Goal: Task Accomplishment & Management: Manage account settings

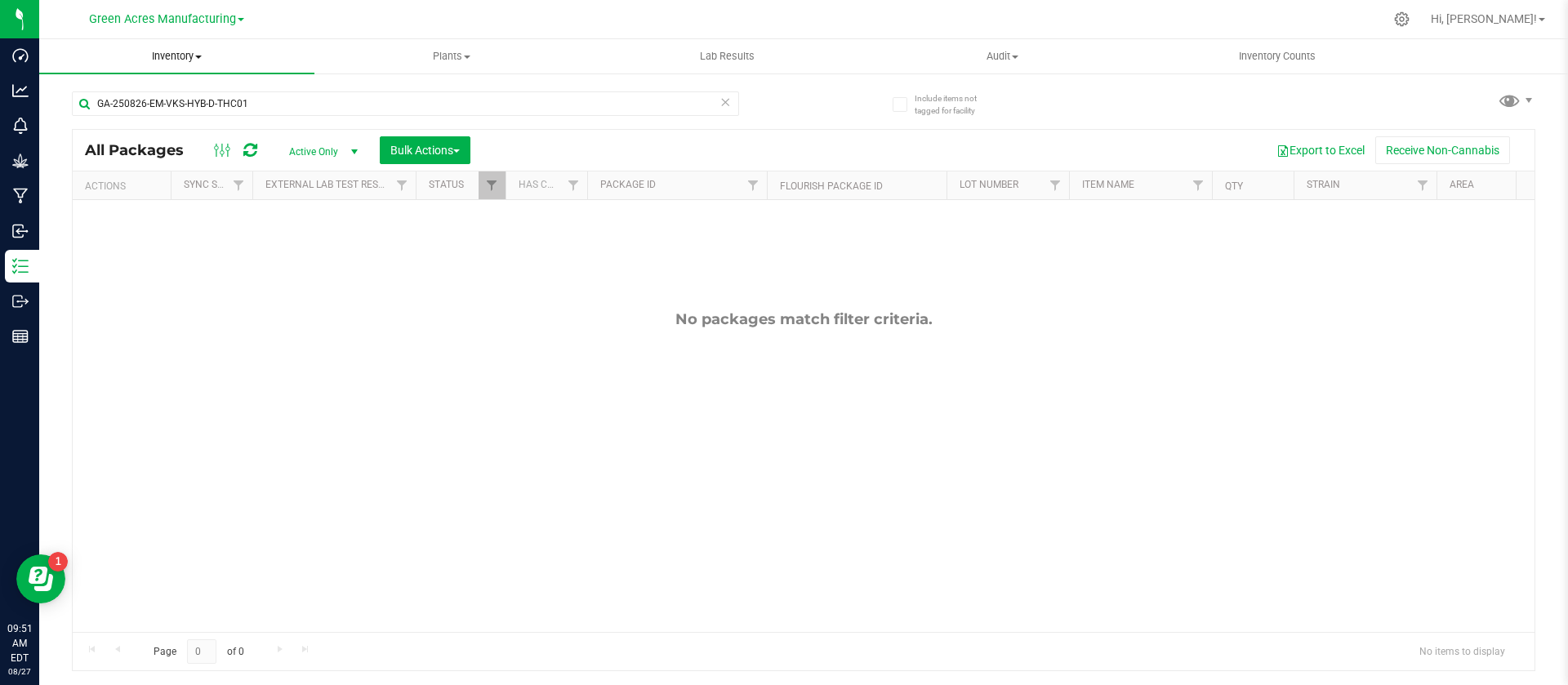
click at [173, 66] on uib-tab-heading "Inventory All packages All inventory Waste log Create inventory" at bounding box center [176, 56] width 275 height 34
click at [135, 92] on span "All packages" at bounding box center [95, 98] width 112 height 14
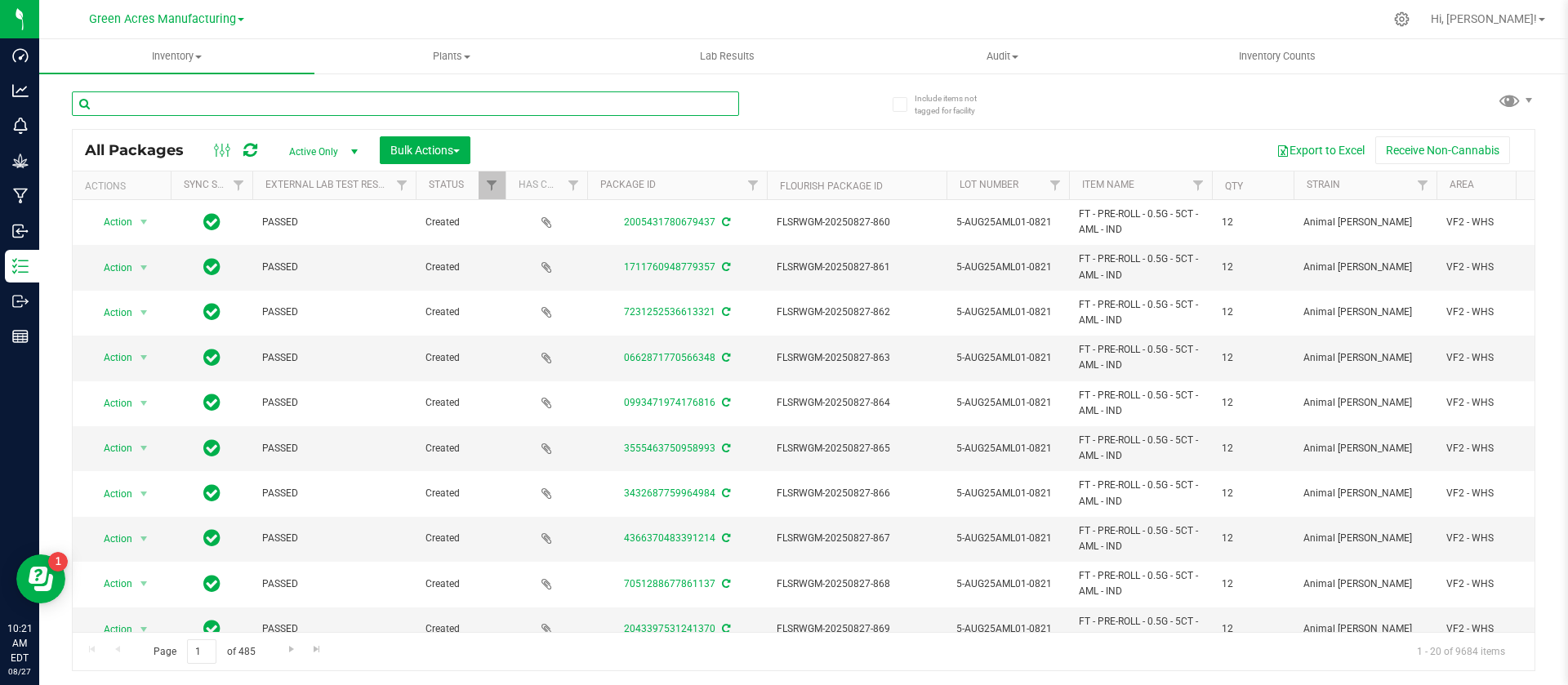
click at [415, 112] on input "text" at bounding box center [406, 104] width 668 height 24
paste input "GA-250826-EM-VKS-HYB-D-THC01"
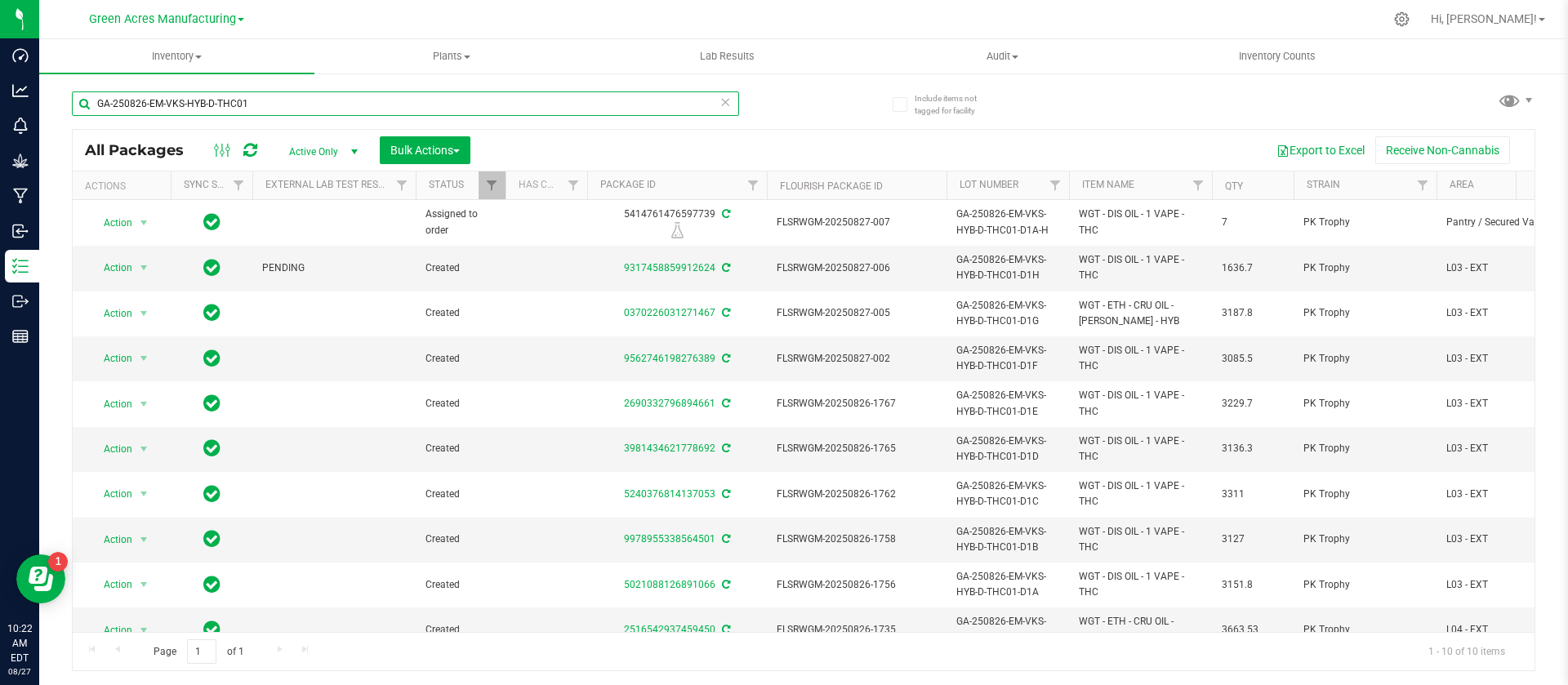
scroll to position [39, 0]
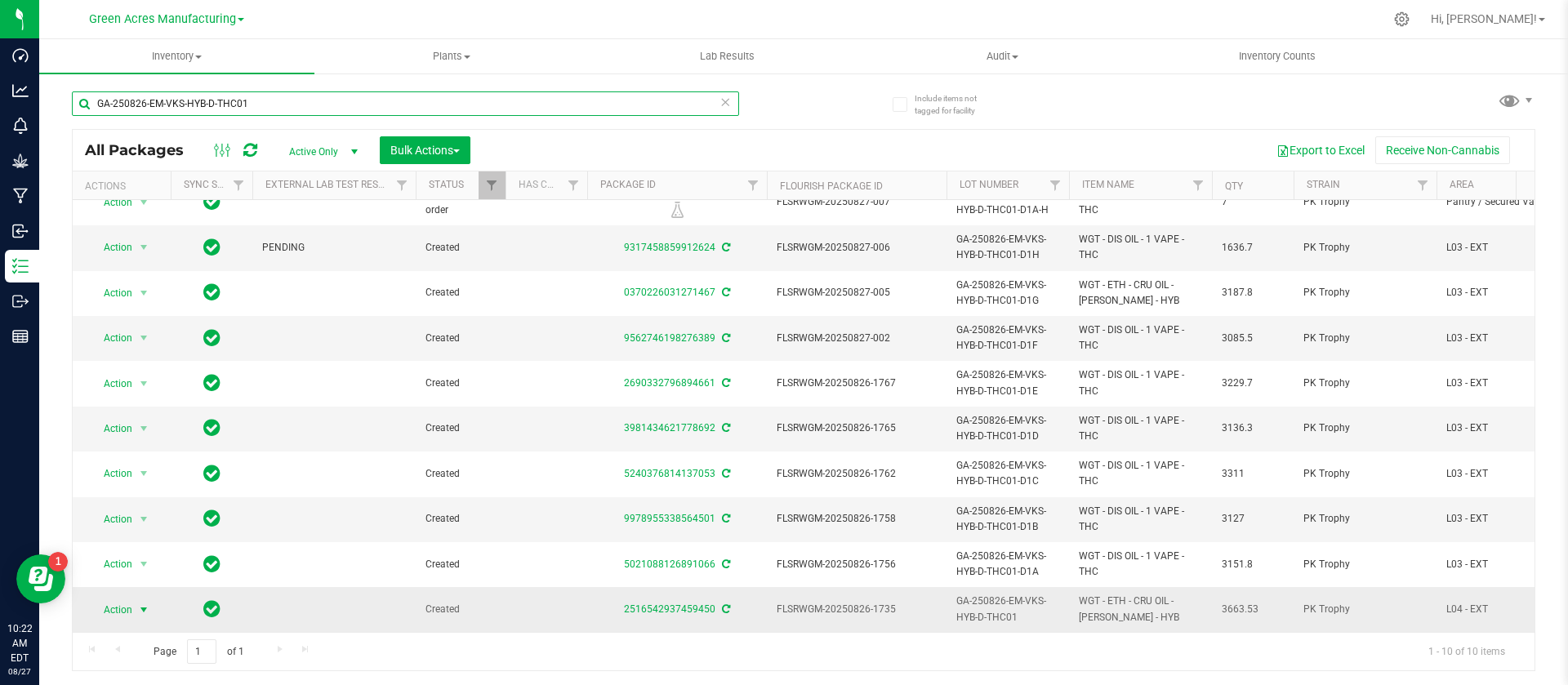
type input "GA-250826-EM-VKS-HYB-D-THC01"
click at [120, 599] on span "Action" at bounding box center [111, 610] width 45 height 23
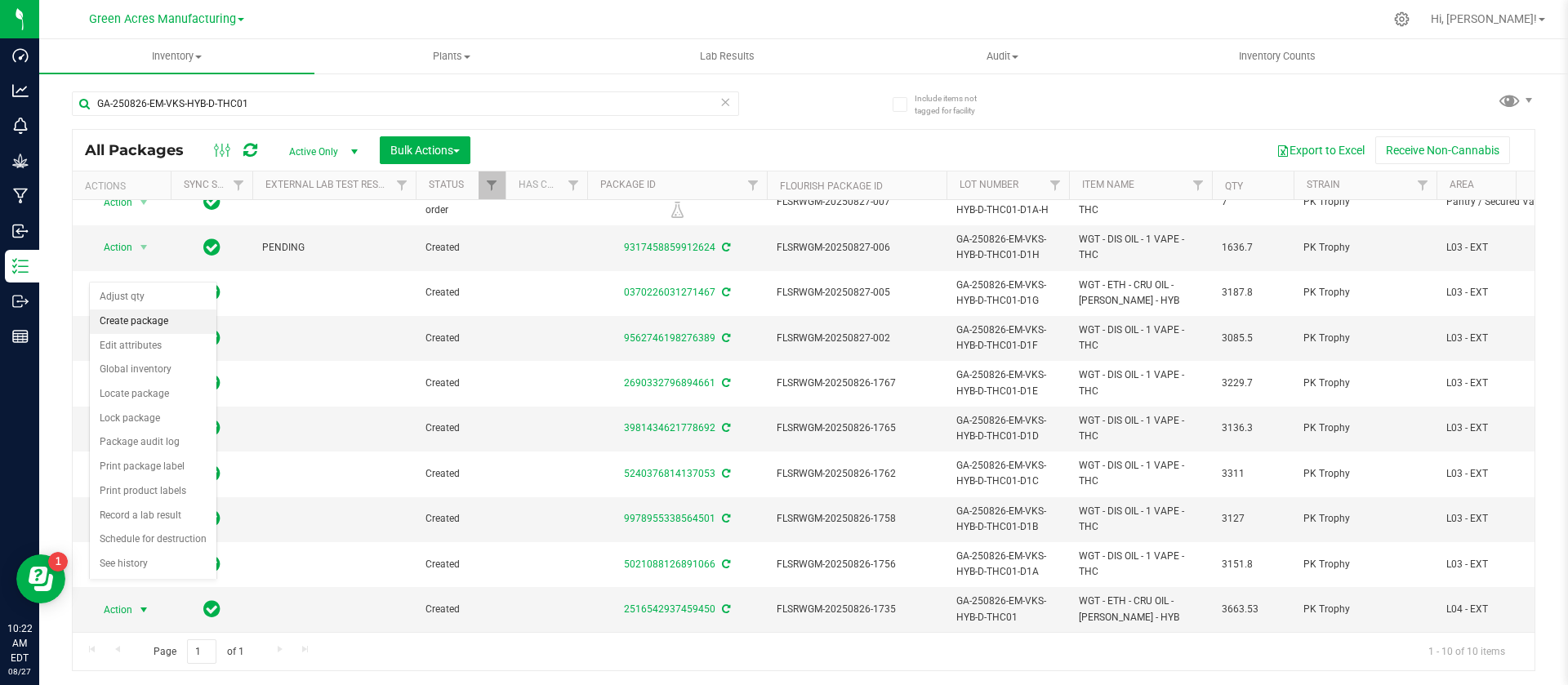
click at [145, 323] on li "Create package" at bounding box center [153, 322] width 127 height 24
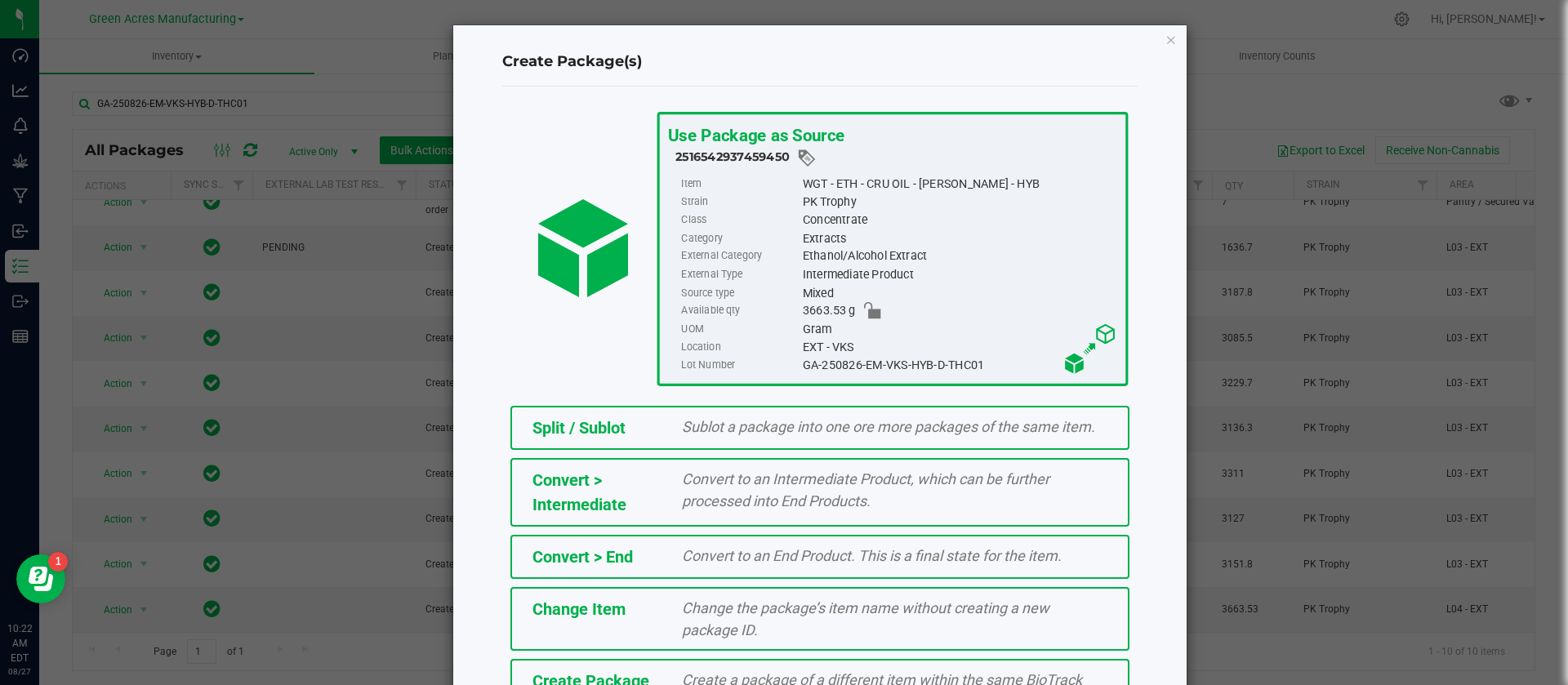
scroll to position [111, 0]
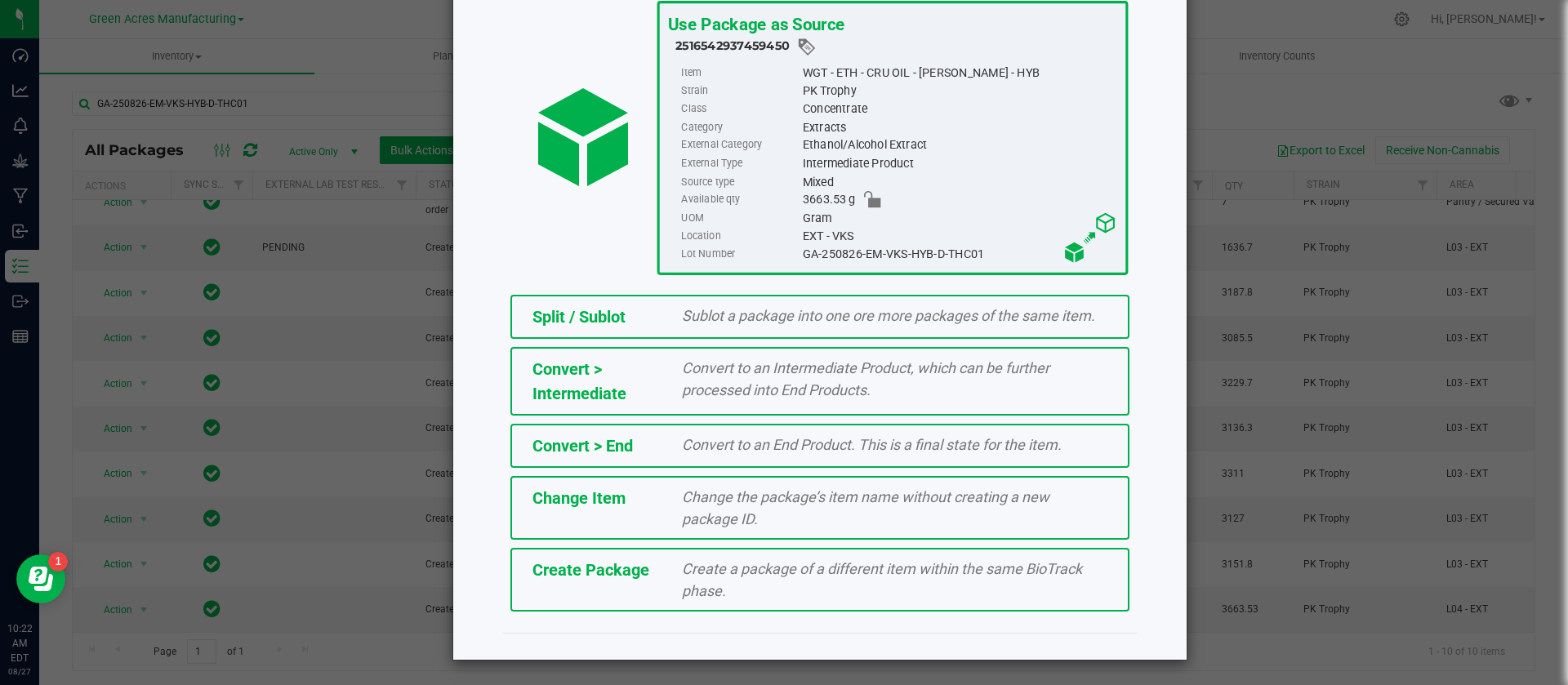
click at [909, 585] on div "Create a package of a different item within the same BioTrack phase." at bounding box center [894, 580] width 450 height 44
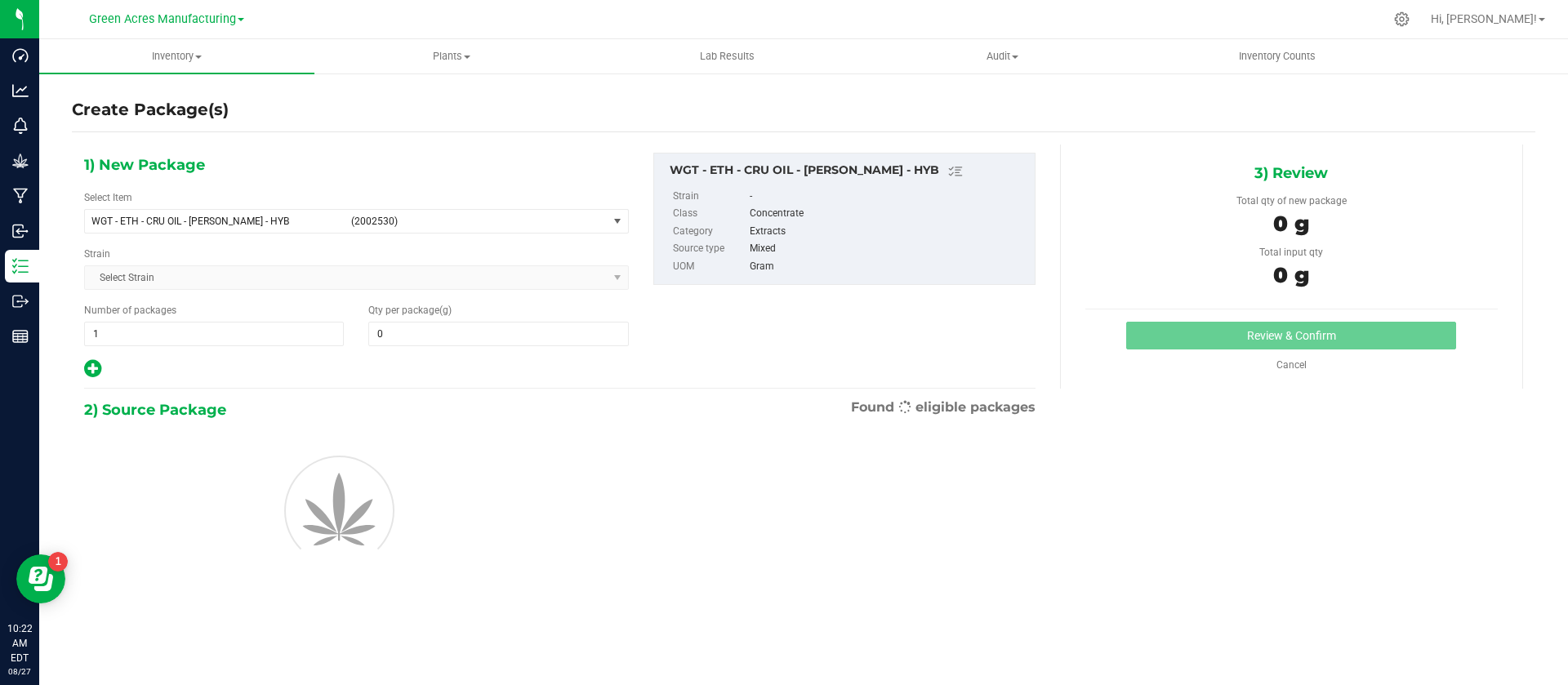
type input "0.0000"
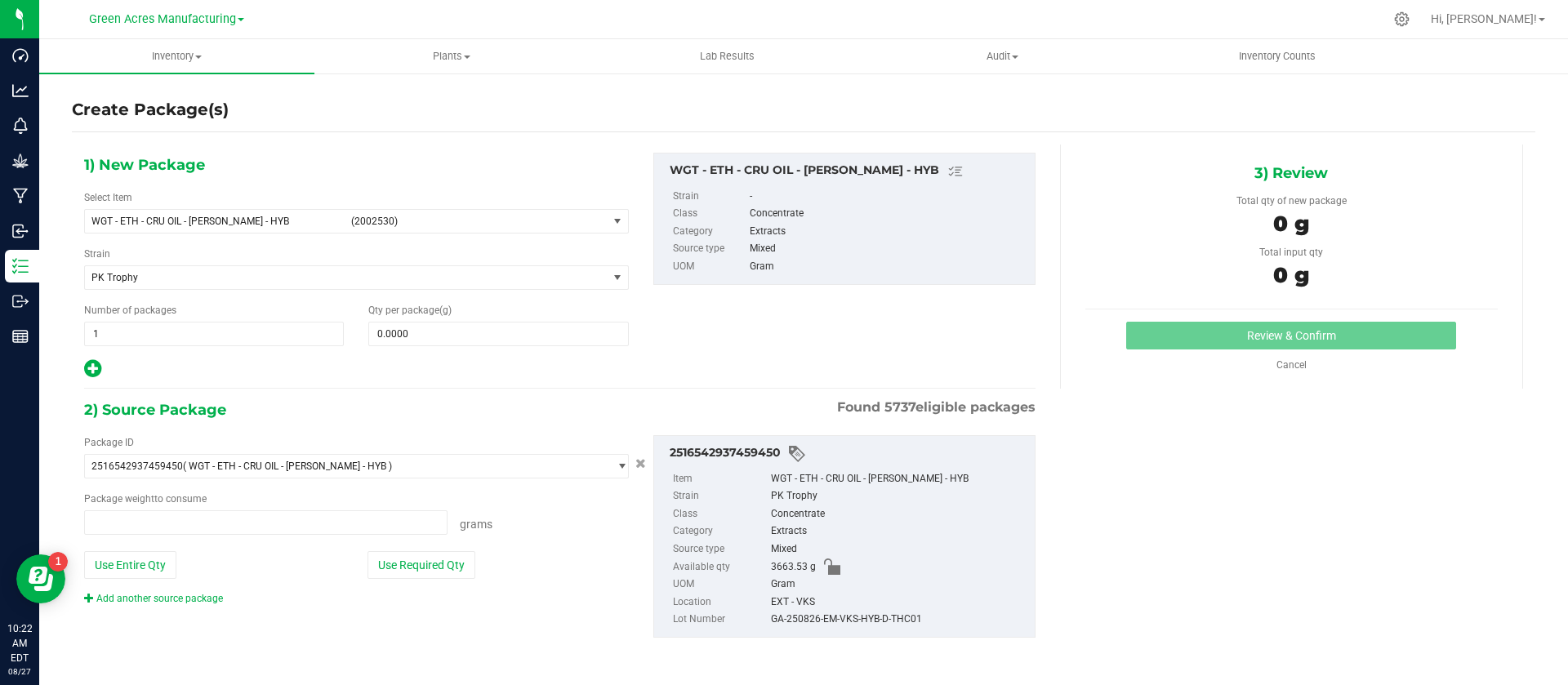
type input "0.0000 g"
click at [192, 224] on span "WGT - ETH - CRU OIL - [PERSON_NAME] - HYB" at bounding box center [217, 222] width 250 height 11
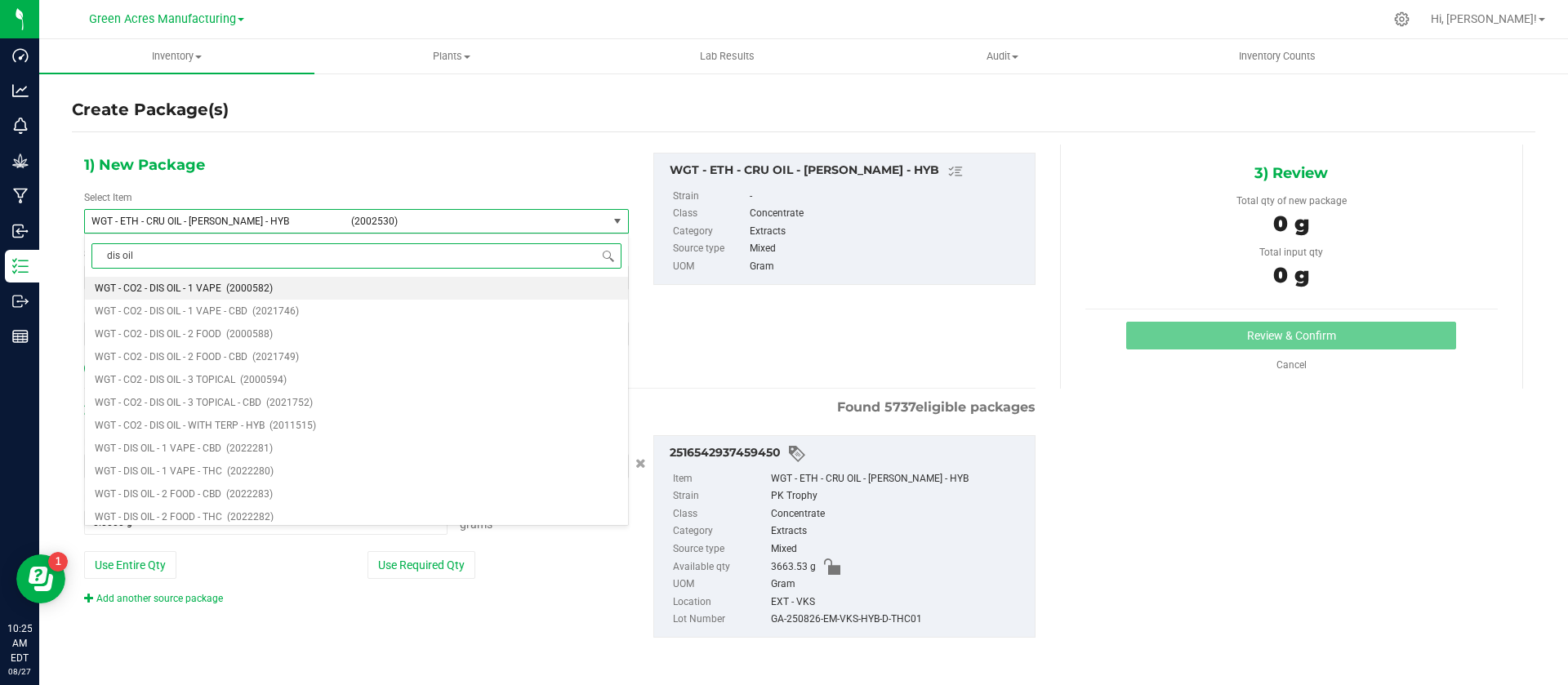
type input "dis oil"
click at [235, 484] on li "WGT - DIS OIL - 2 FOOD - CBD (2022283)" at bounding box center [357, 494] width 543 height 23
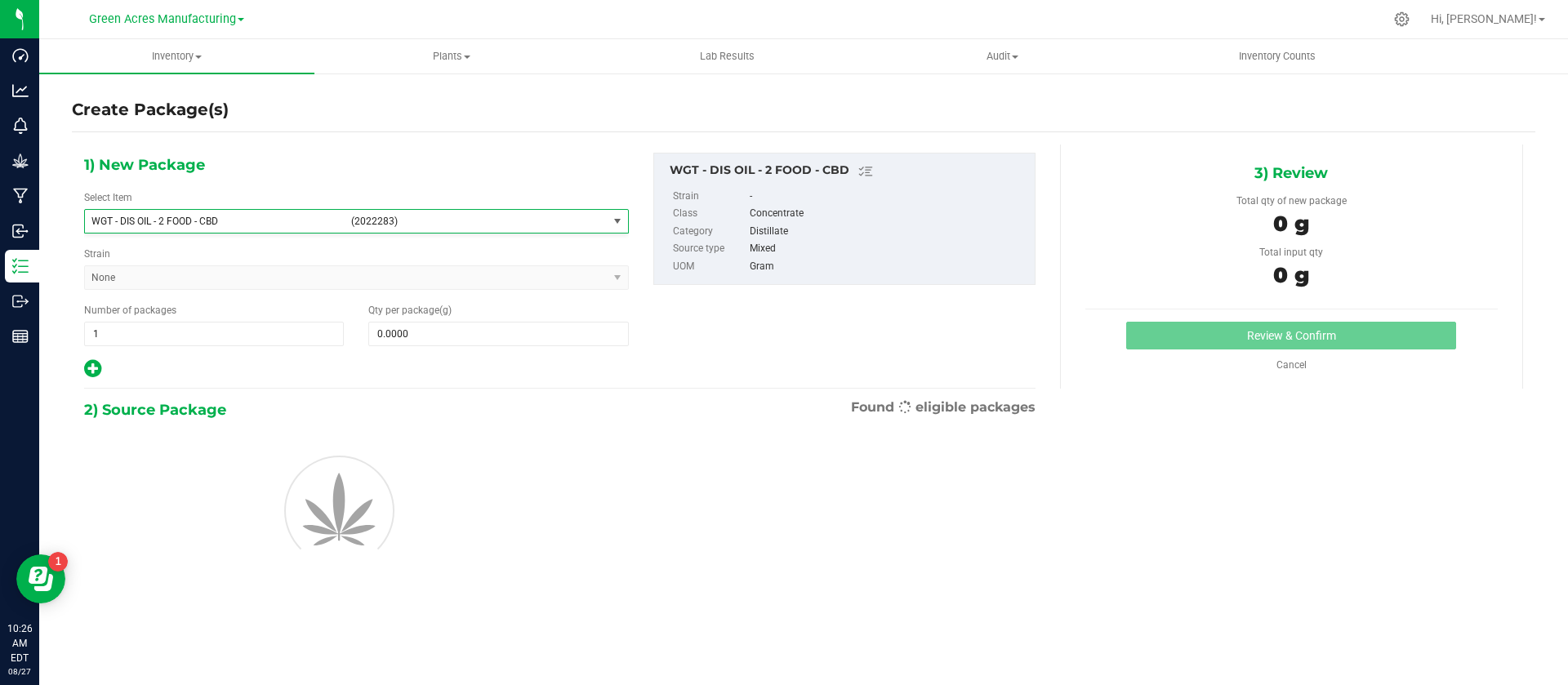
type input "0.0000"
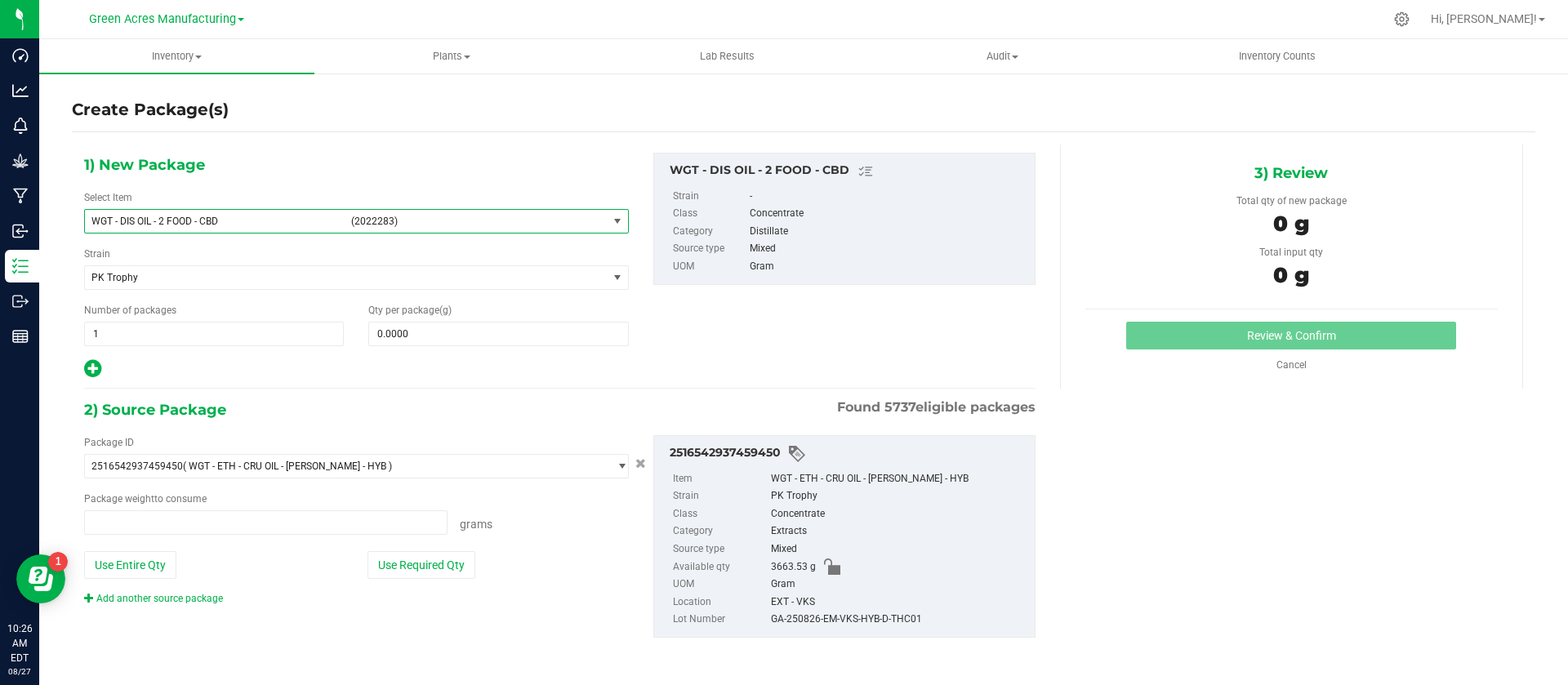
type input "0.0000 g"
click at [496, 342] on span at bounding box center [498, 334] width 260 height 24
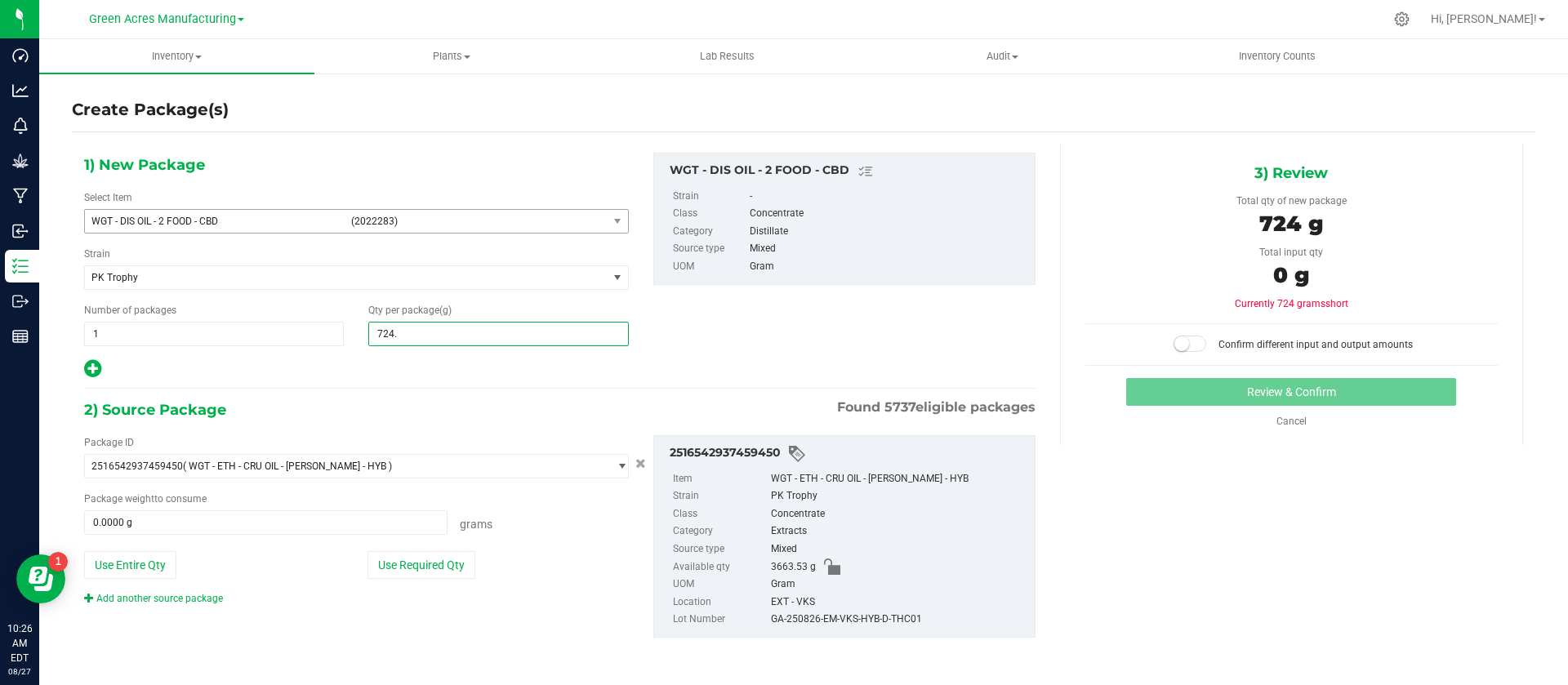
type input "724.3"
type input "724.3000"
click at [427, 564] on button "Use Required Qty" at bounding box center [421, 565] width 108 height 28
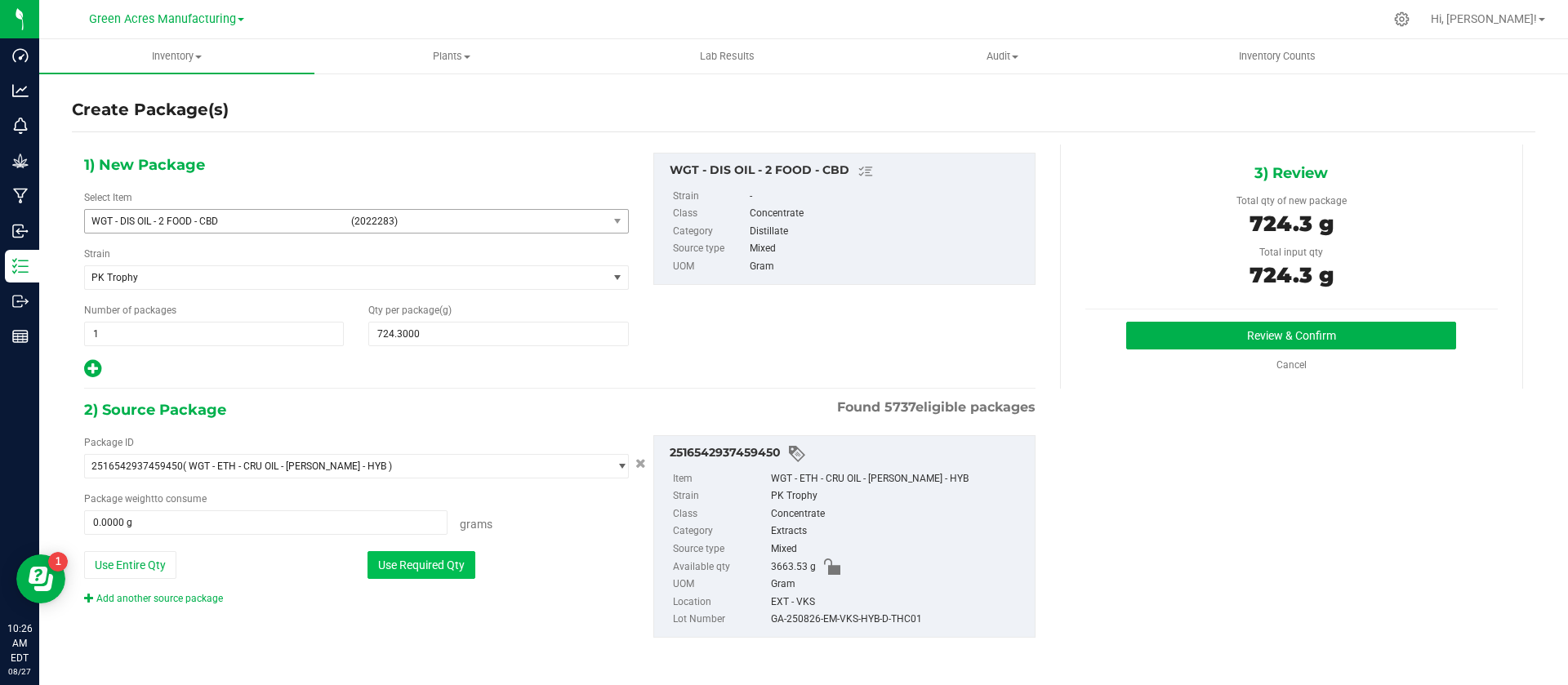
type input "724.3000 g"
click at [1254, 339] on button "Review & Confirm" at bounding box center [1292, 336] width 330 height 28
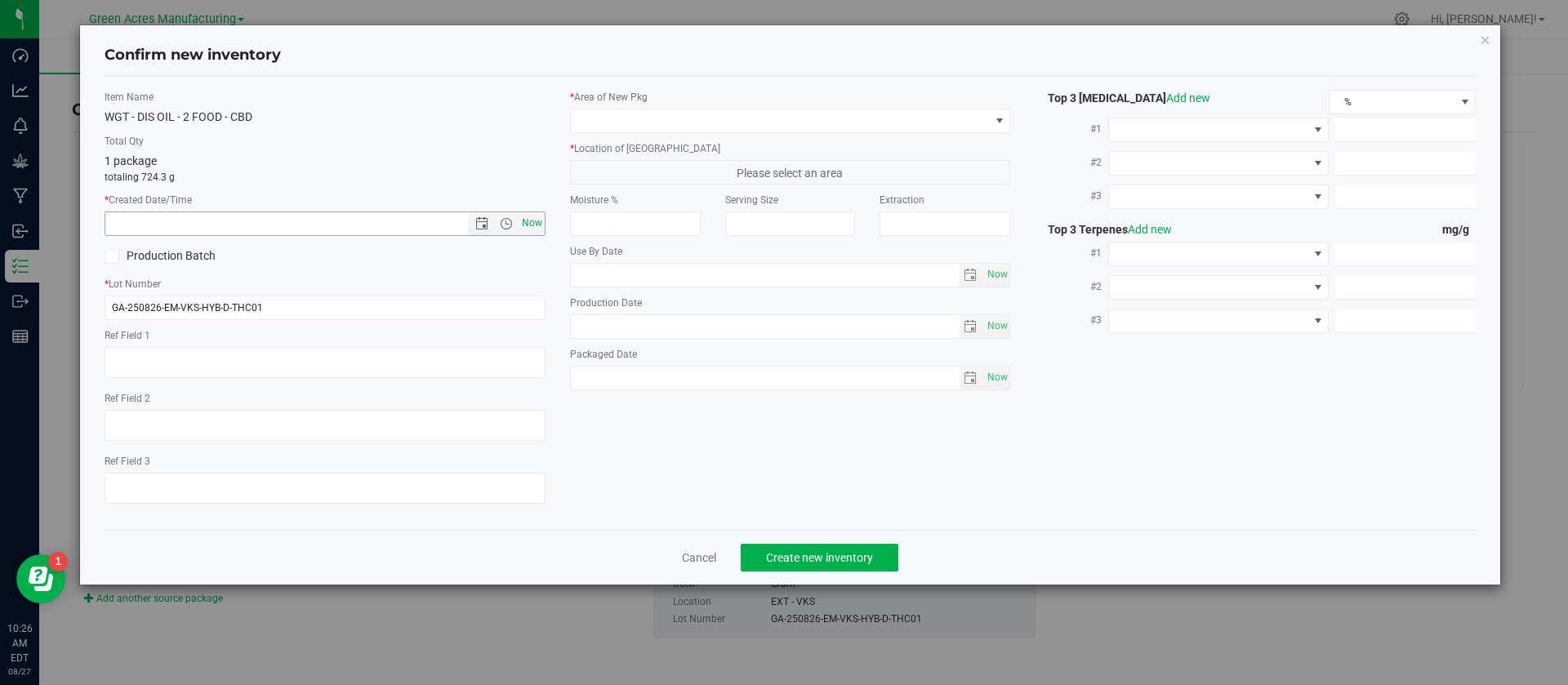
click at [533, 226] on span "Now" at bounding box center [531, 223] width 28 height 24
type input "8/27/2025 10:26 AM"
click at [372, 306] on input "GA-250826-EM-VKS-HYB-D-THC01" at bounding box center [325, 308] width 441 height 24
type input "GA-250826-EM-VKS-HYB-D-THC01-D2A"
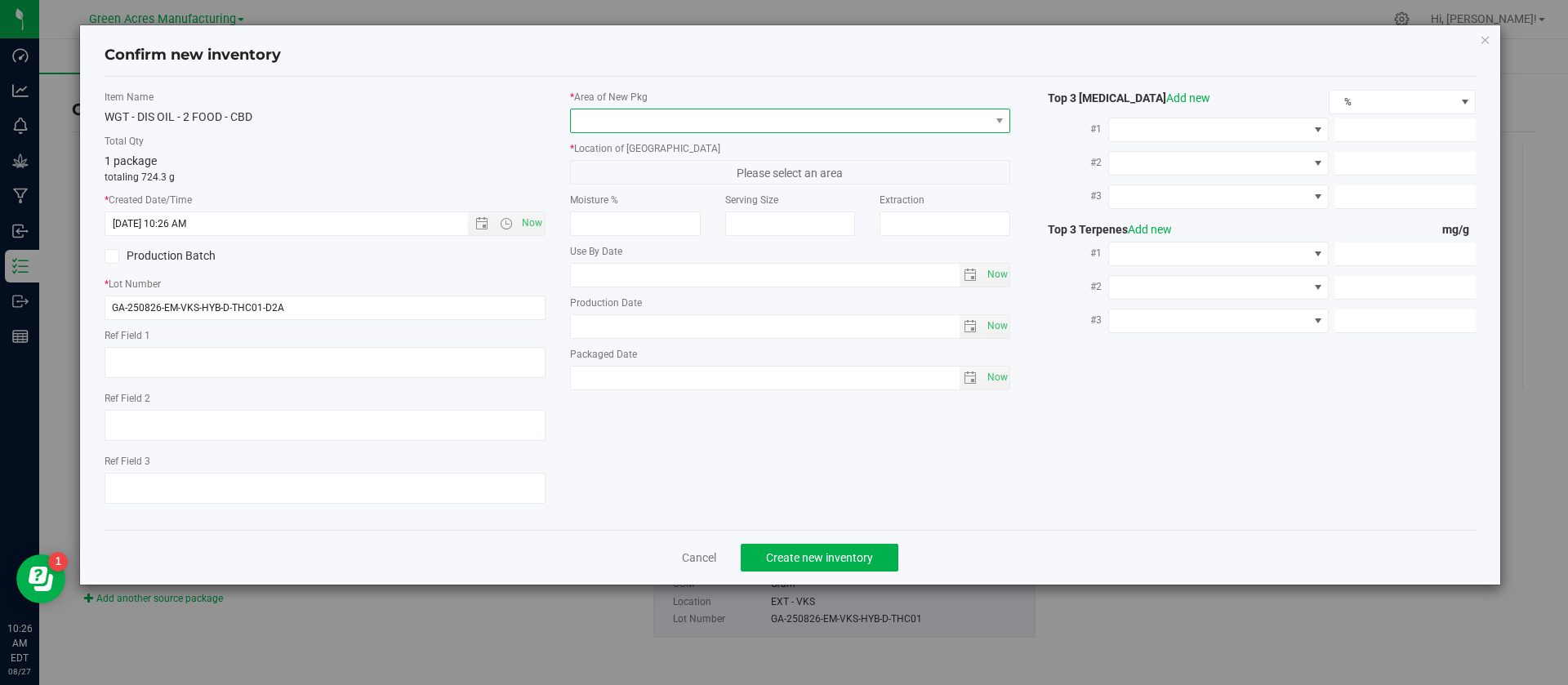
click at [588, 128] on span at bounding box center [781, 121] width 419 height 23
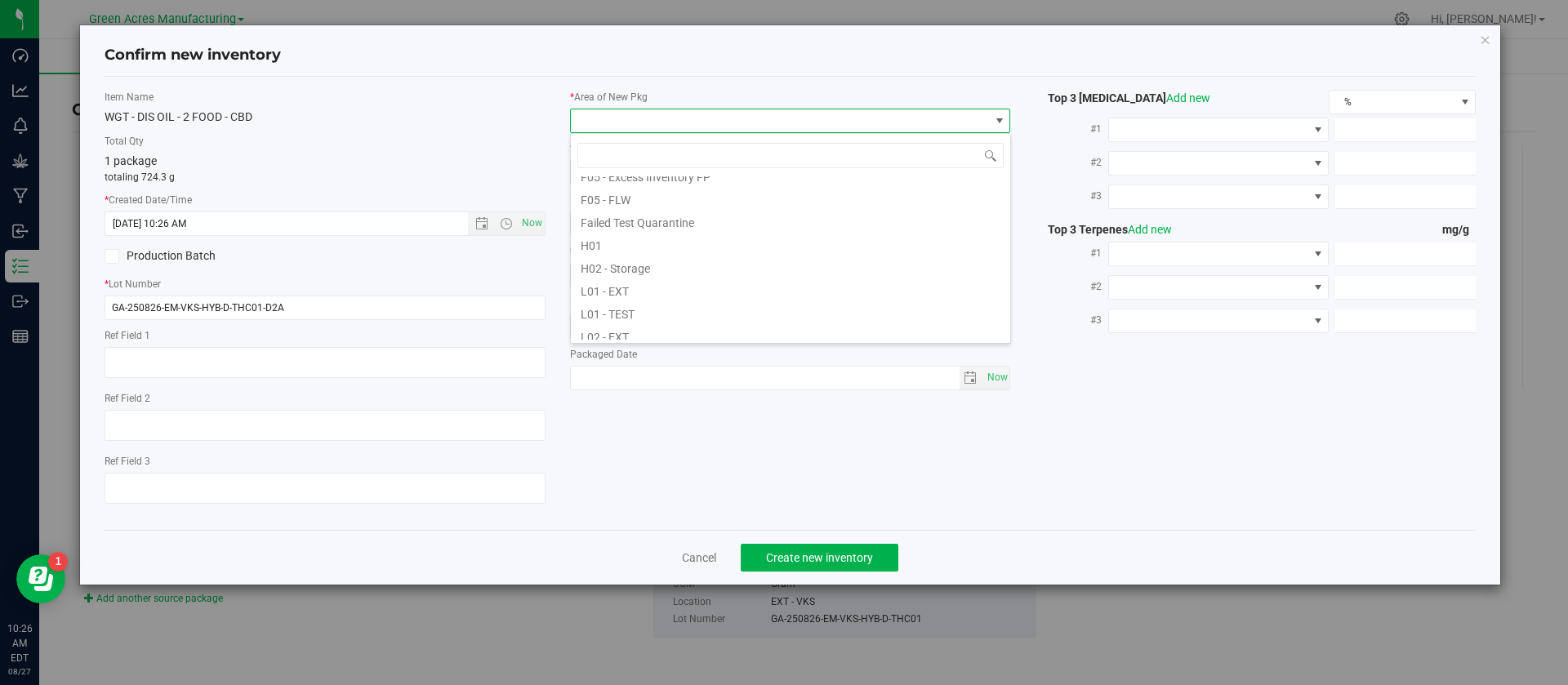
scroll to position [245, 0]
click at [654, 305] on li "L03 - EXT" at bounding box center [791, 309] width 440 height 23
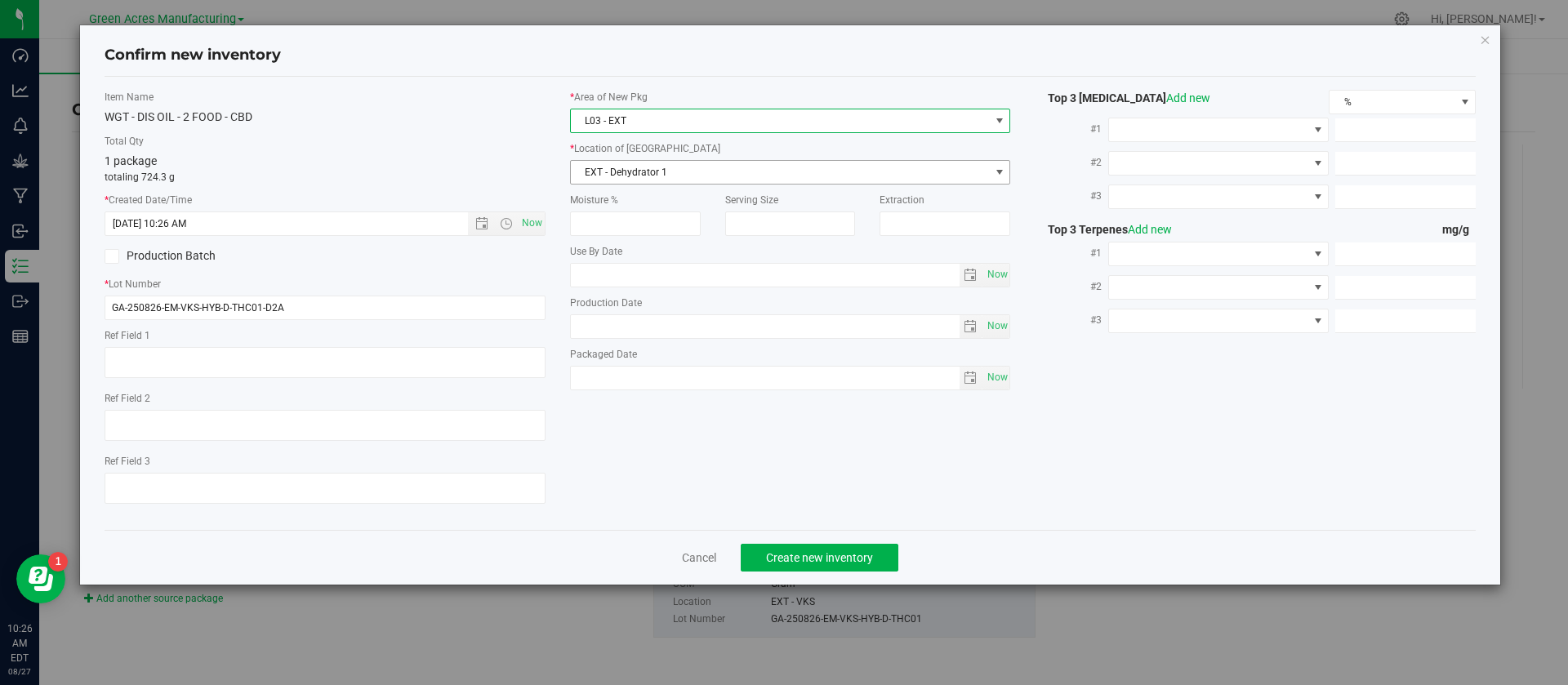
click at [625, 166] on span "EXT - Dehydrator 1" at bounding box center [781, 172] width 419 height 23
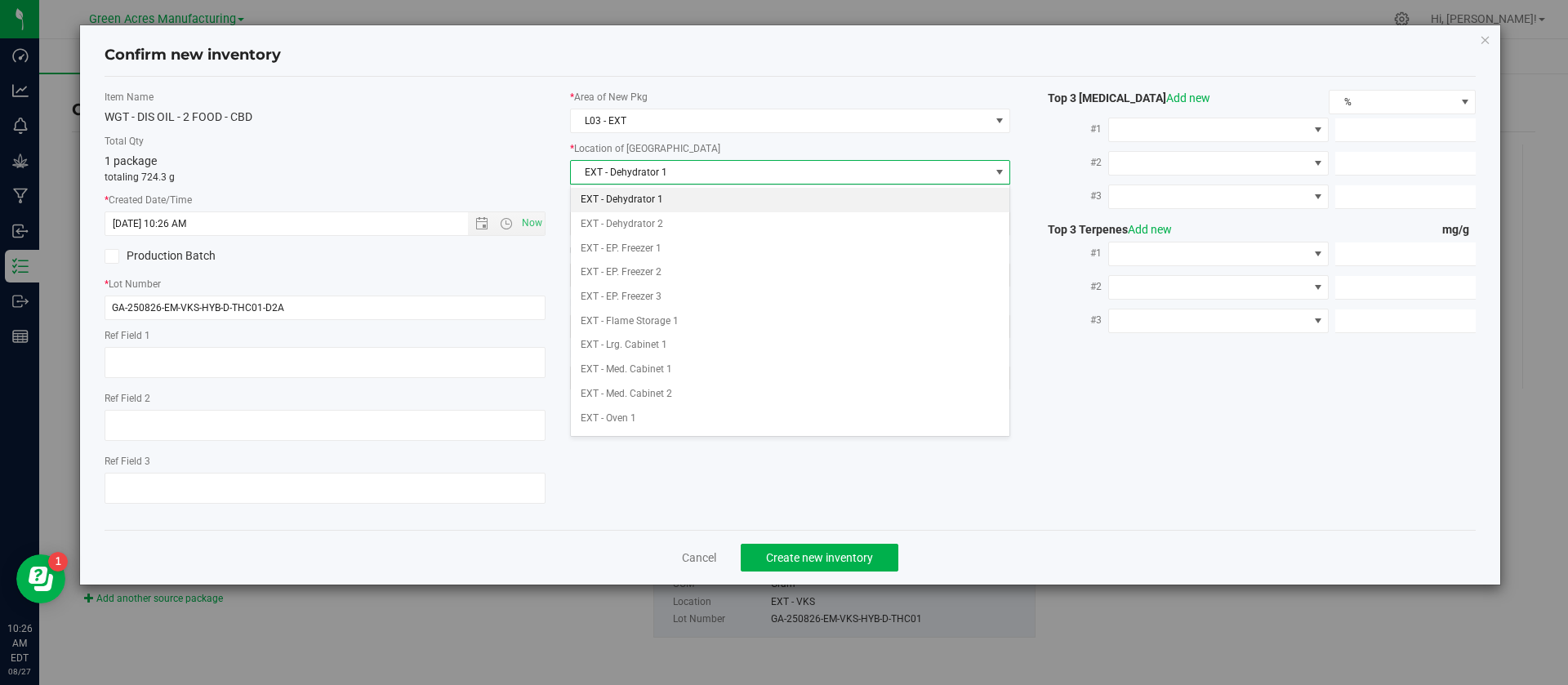
scroll to position [8, 0]
click at [695, 360] on li "EXT - Med. Cabinet 1" at bounding box center [791, 362] width 440 height 24
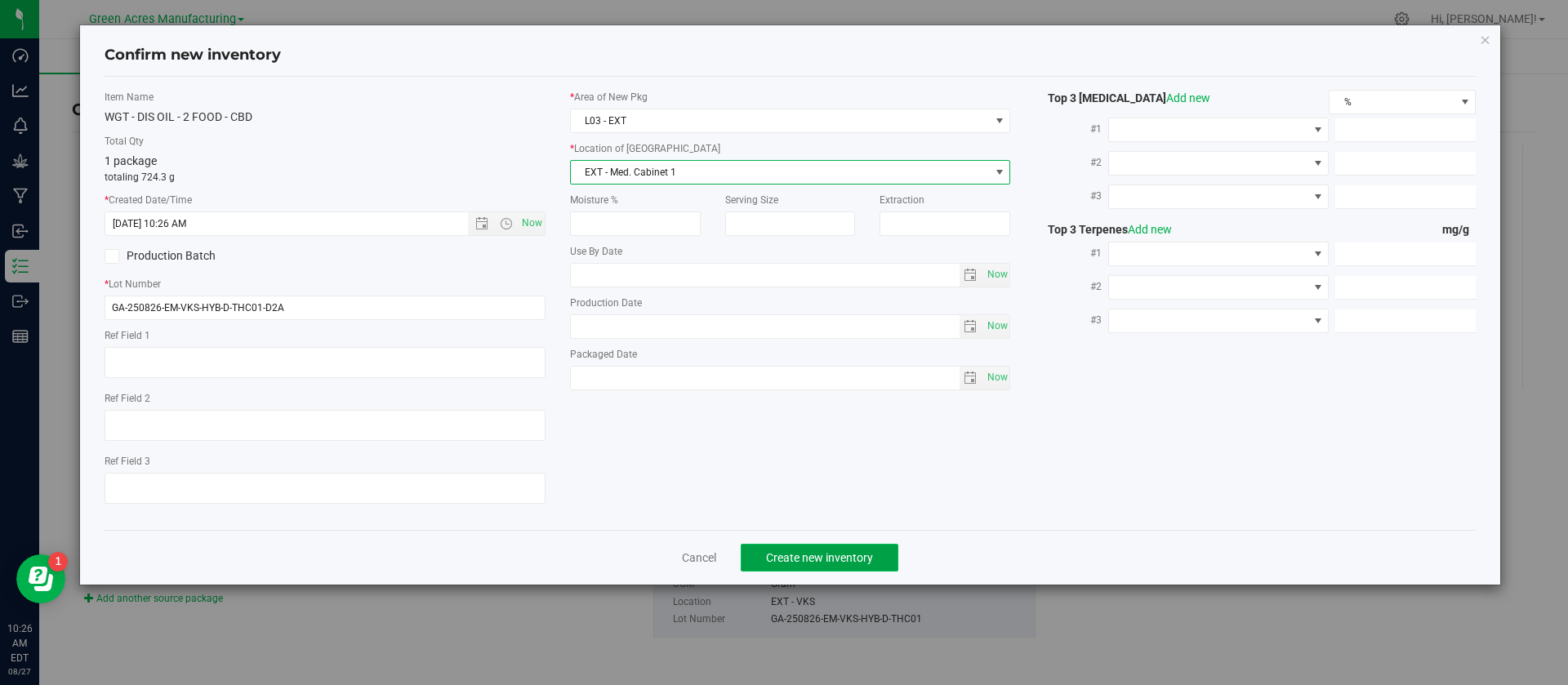
click at [829, 565] on button "Create new inventory" at bounding box center [820, 558] width 158 height 28
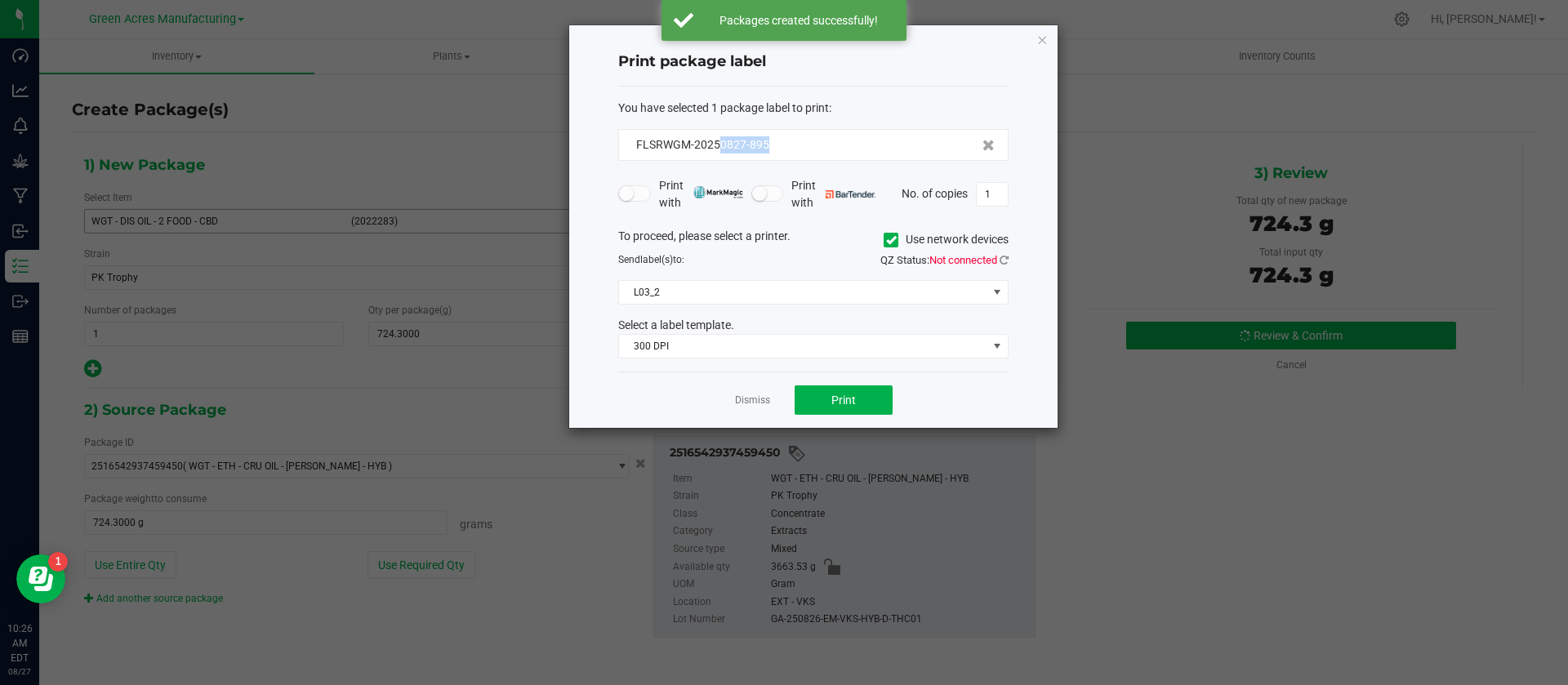
drag, startPoint x: 789, startPoint y: 149, endPoint x: 720, endPoint y: 154, distance: 69.2
click at [720, 154] on div "FLSRWGM-20250827-895" at bounding box center [813, 145] width 390 height 32
copy span "0827-895"
click at [1003, 255] on icon at bounding box center [1004, 260] width 9 height 10
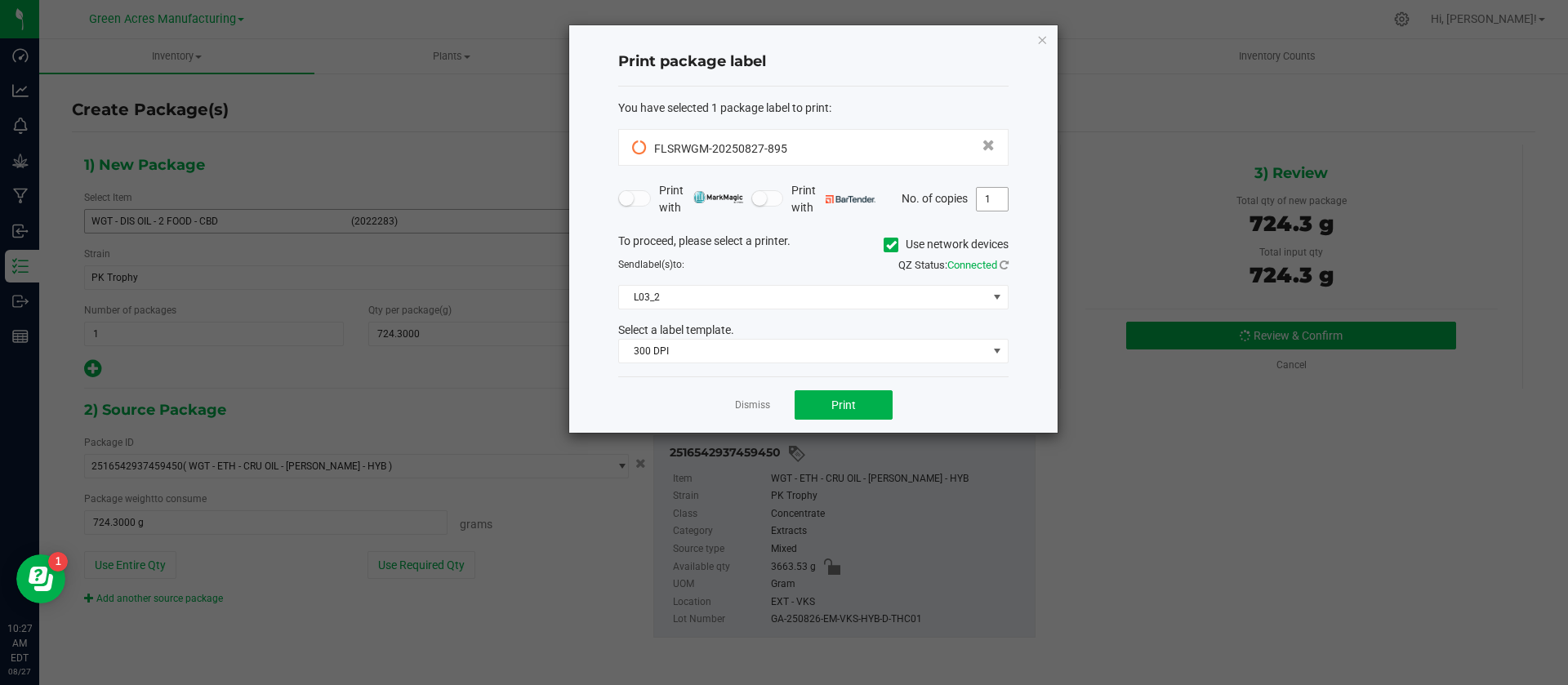
click at [993, 207] on input "1" at bounding box center [991, 199] width 31 height 23
type input "4"
click at [809, 398] on button "Print" at bounding box center [844, 405] width 98 height 30
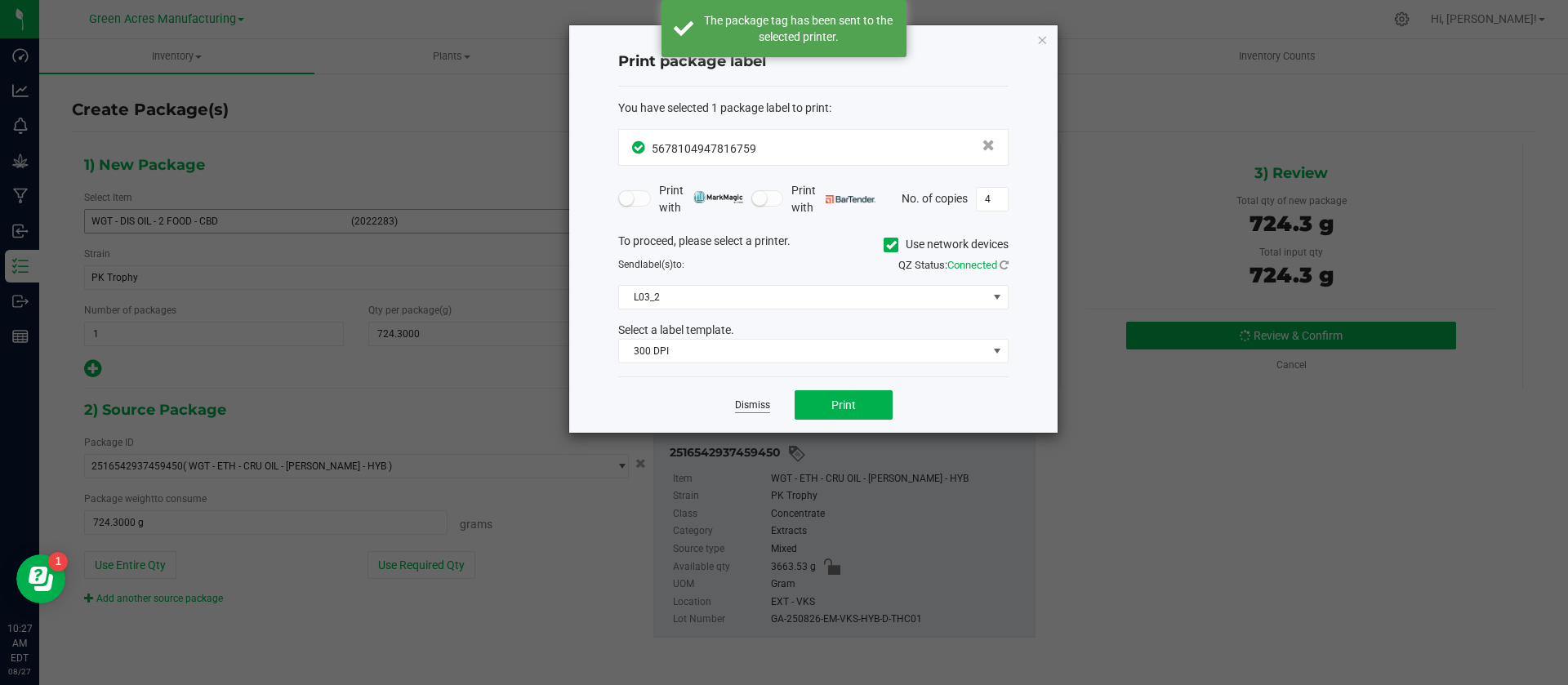
click at [752, 403] on link "Dismiss" at bounding box center [753, 405] width 35 height 14
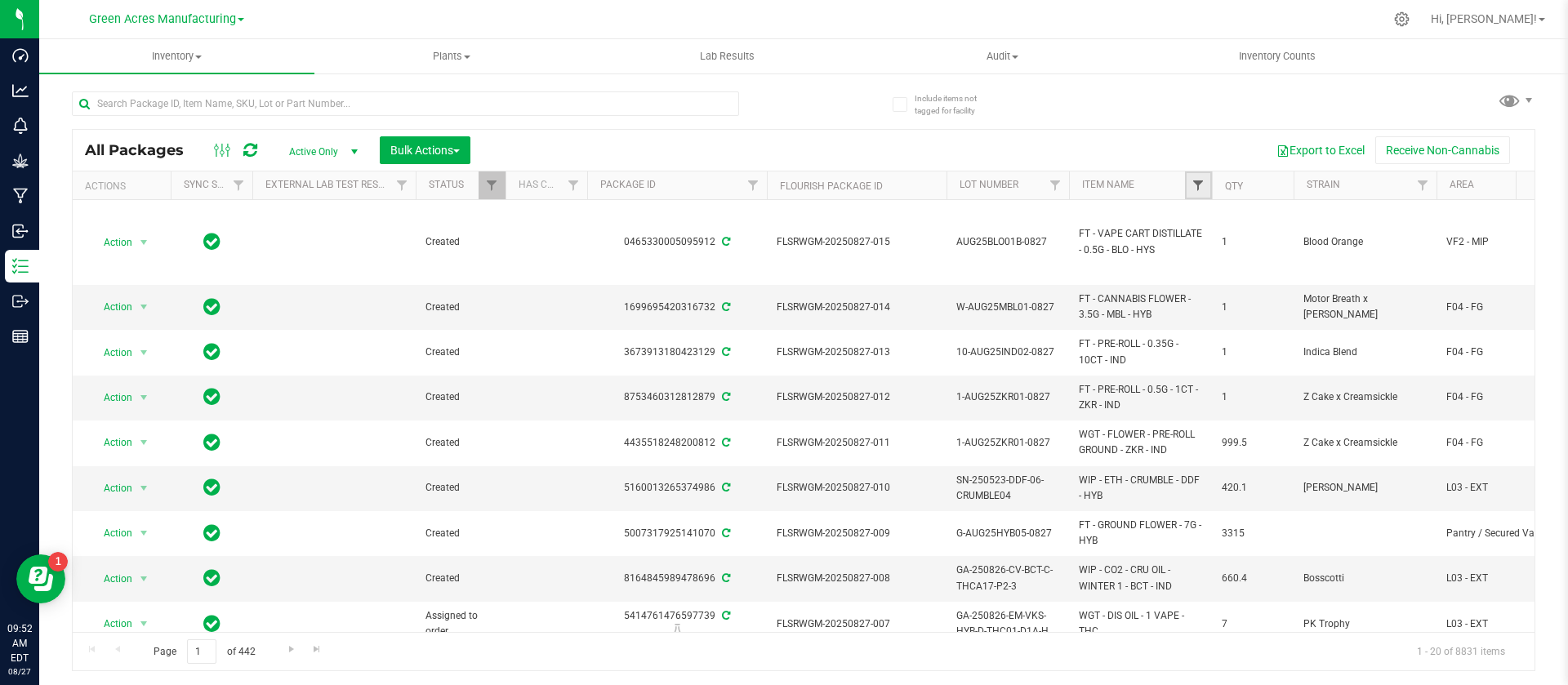
click at [1195, 179] on span "Filter" at bounding box center [1198, 185] width 13 height 13
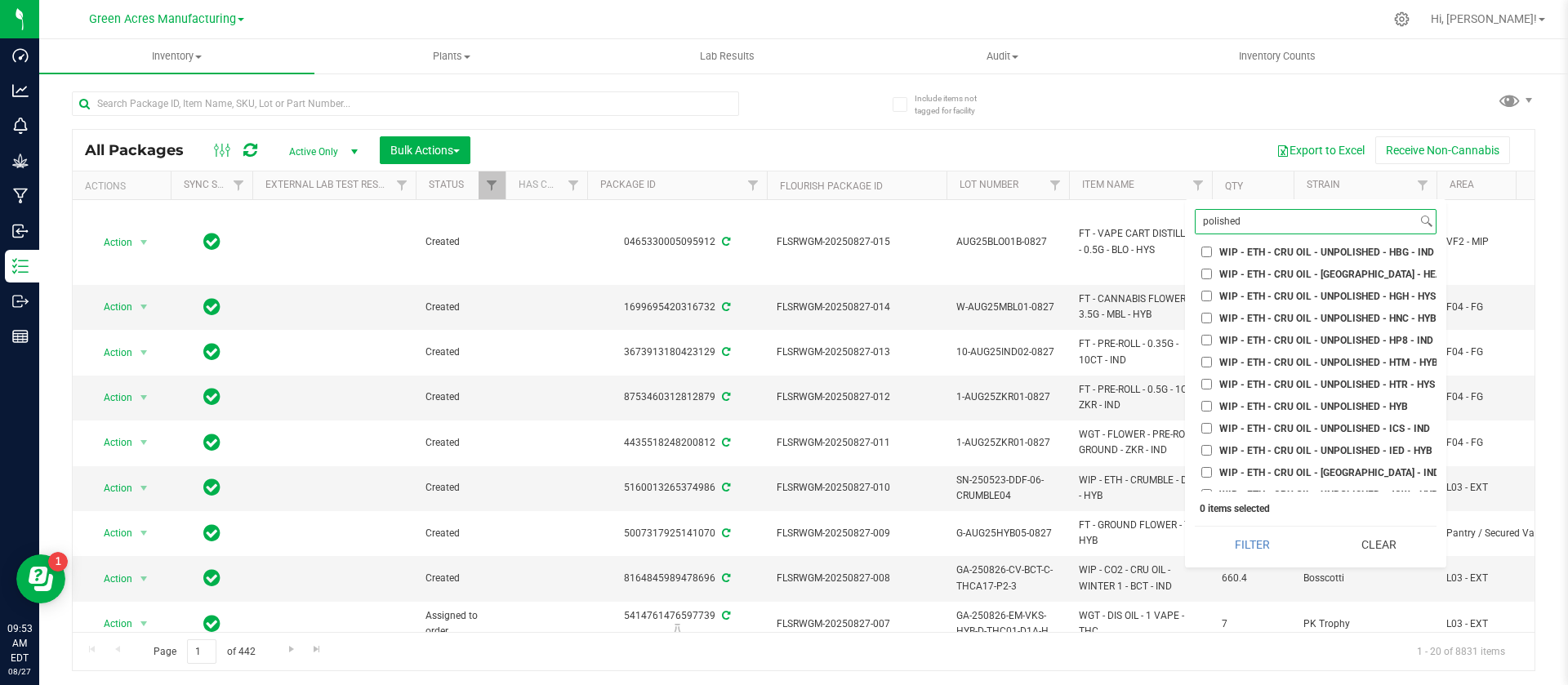
scroll to position [7299, 0]
type input "polished"
click at [1207, 389] on input "WIP - ETH - CRU OIL - UNPOLISHED - HYB" at bounding box center [1206, 389] width 10 height 10
checkbox input "true"
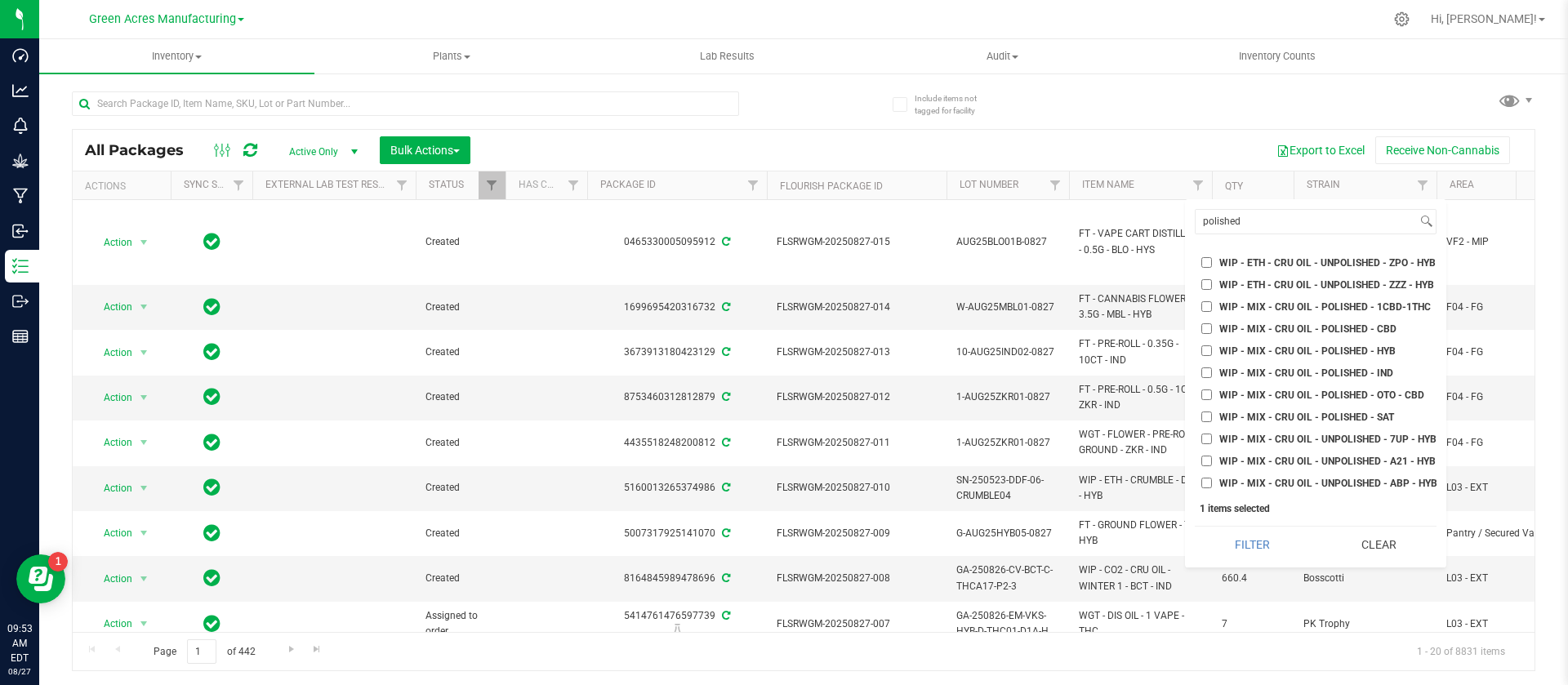
scroll to position [10140, 0]
click at [1205, 349] on input "WIP - MIX - CRU OIL - POLISHED - HYB" at bounding box center [1206, 348] width 10 height 10
checkbox input "true"
click at [1209, 400] on input "WIP - MIX - CRU OIL - UNPOLISHED - HYB" at bounding box center [1206, 401] width 10 height 10
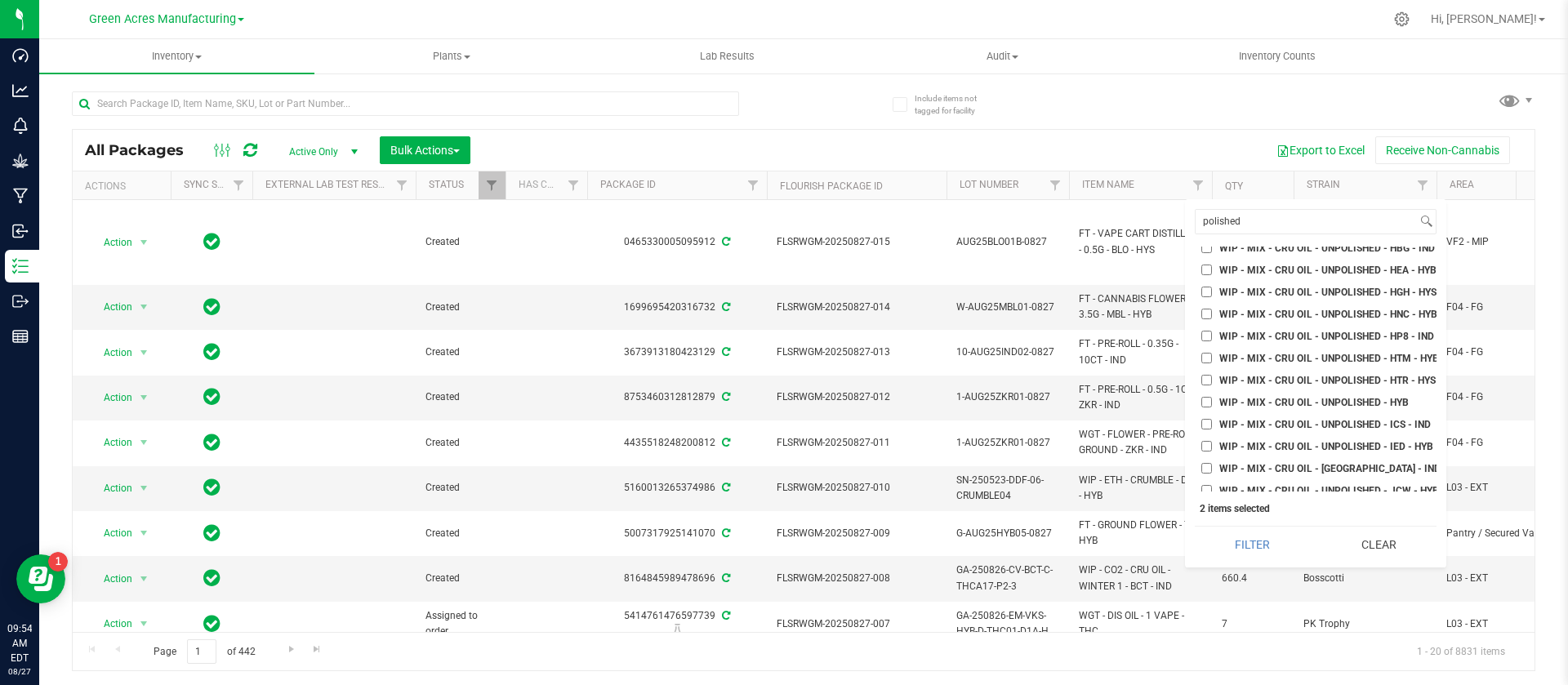
checkbox input "true"
click at [1253, 541] on button "Filter" at bounding box center [1253, 544] width 115 height 36
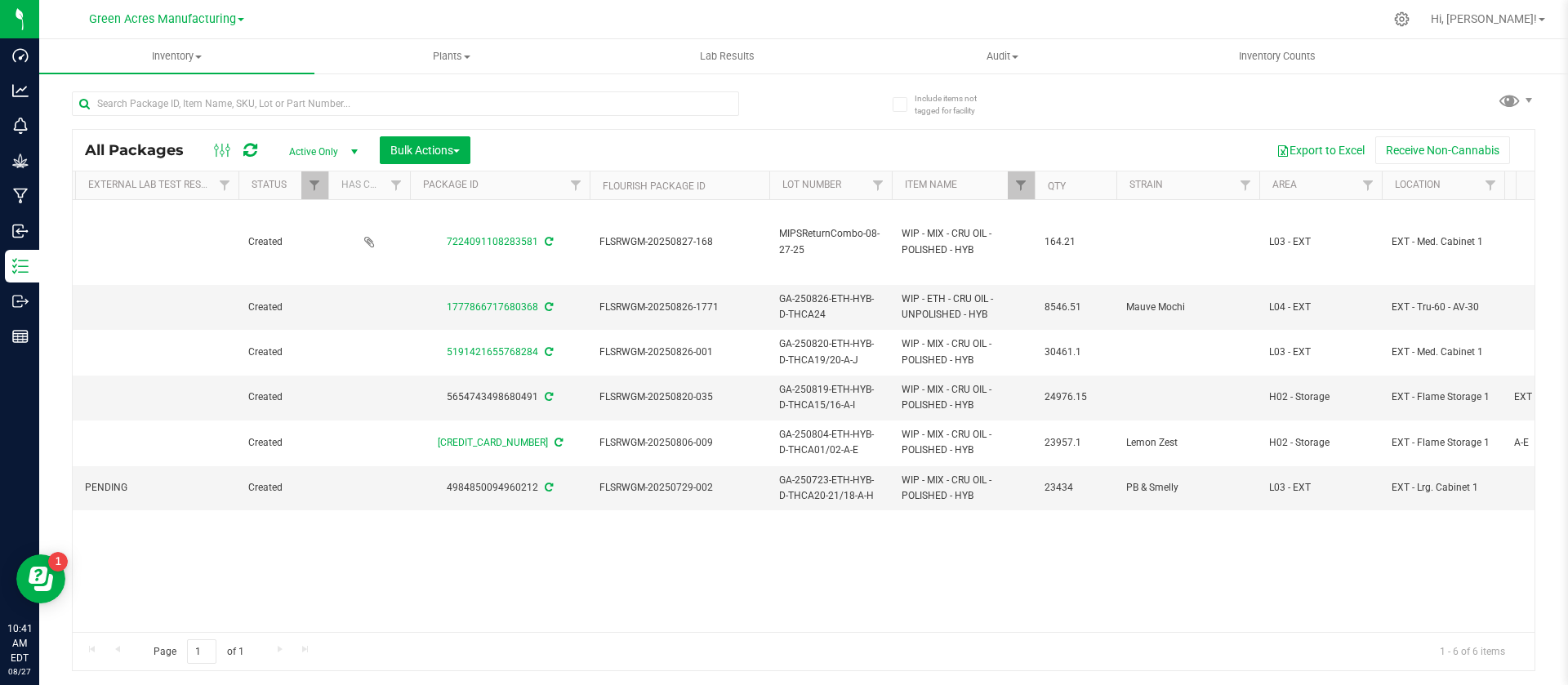
scroll to position [0, 195]
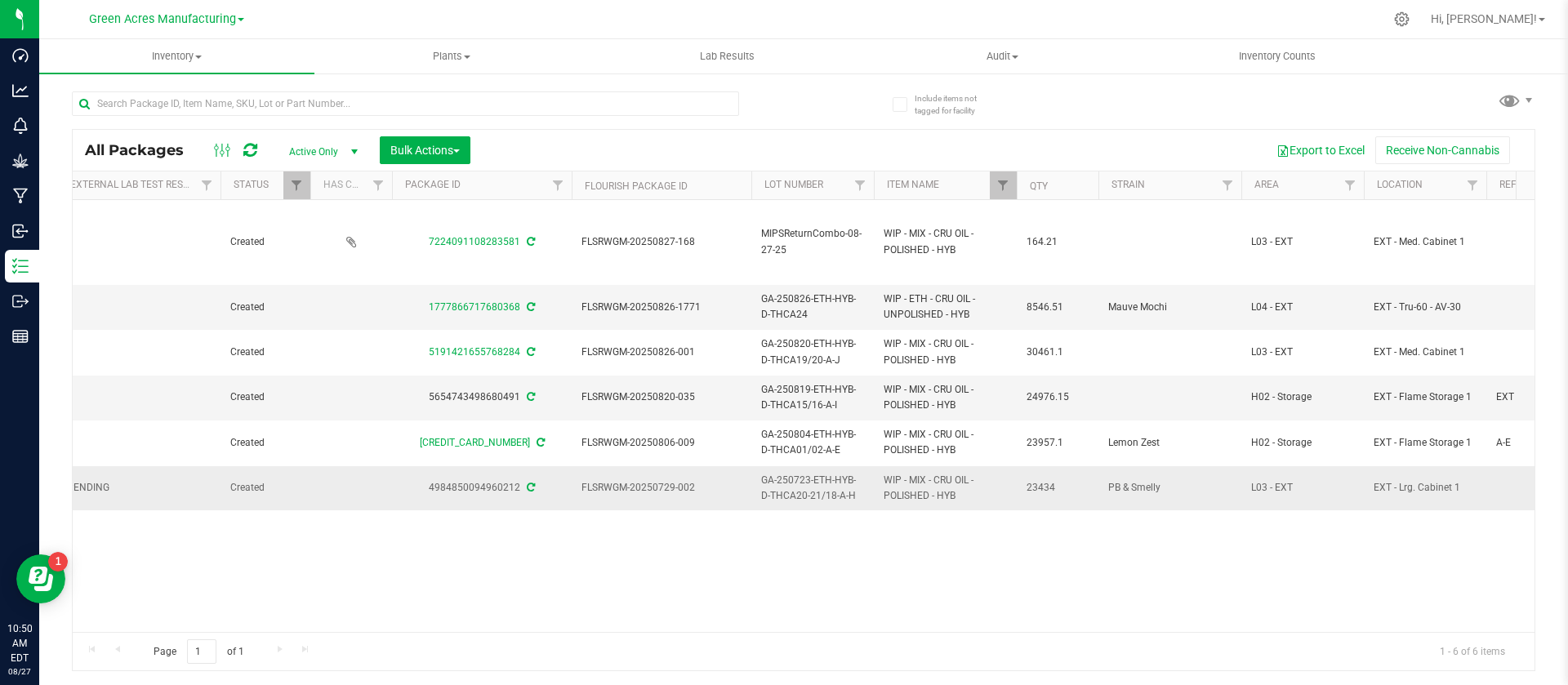
click at [1054, 492] on span "23434" at bounding box center [1057, 488] width 62 height 16
copy tr "23434"
drag, startPoint x: 703, startPoint y: 489, endPoint x: 652, endPoint y: 490, distance: 51.0
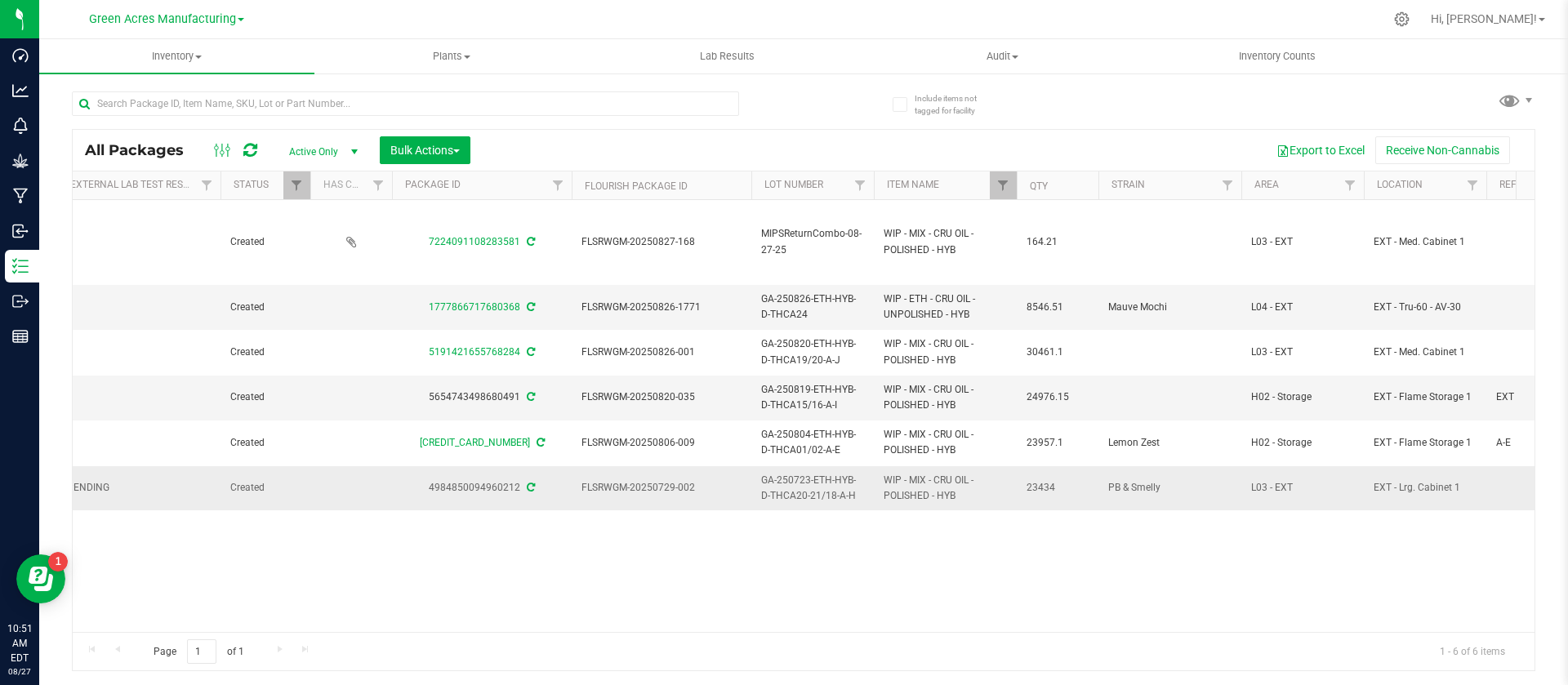
click at [652, 490] on span "FLSRWGM-20250729-002" at bounding box center [661, 488] width 160 height 16
copy span "0729-002"
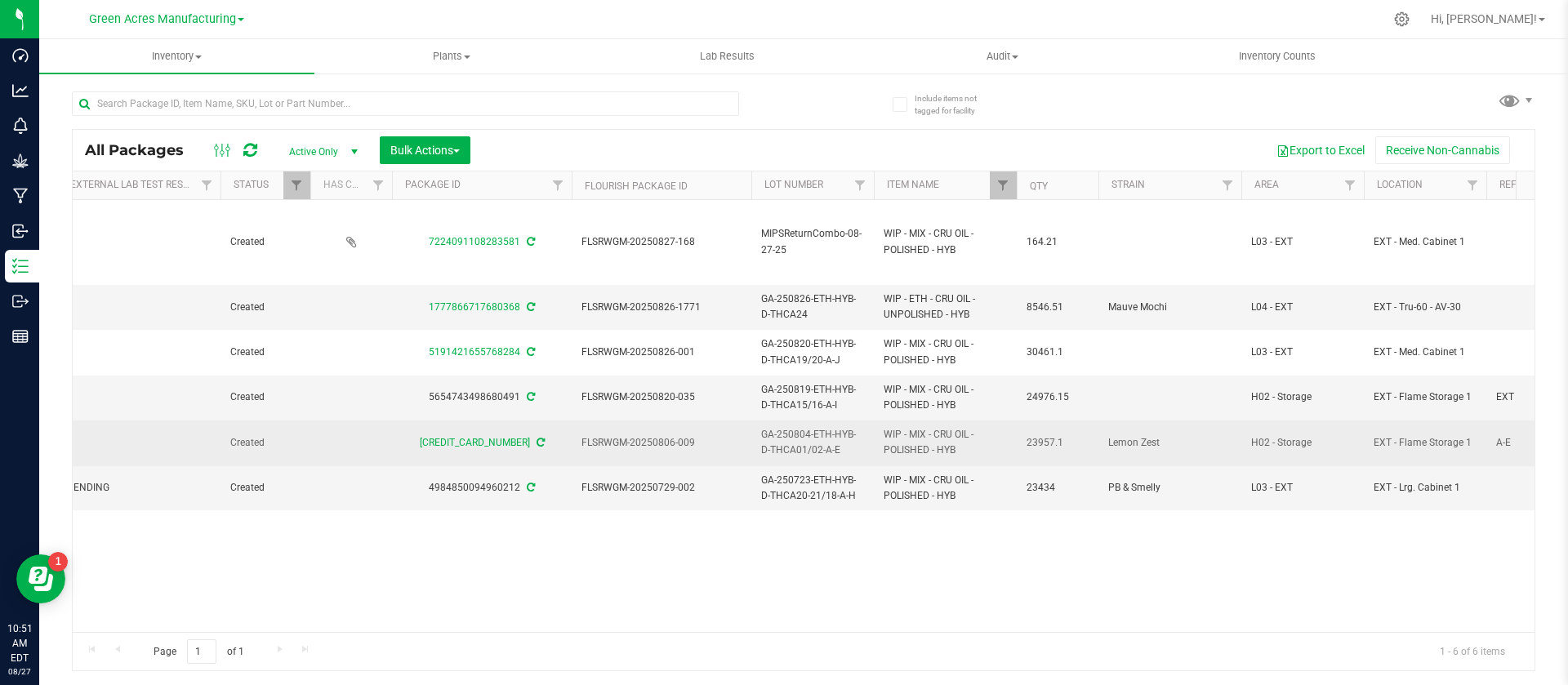
copy span "0729-002"
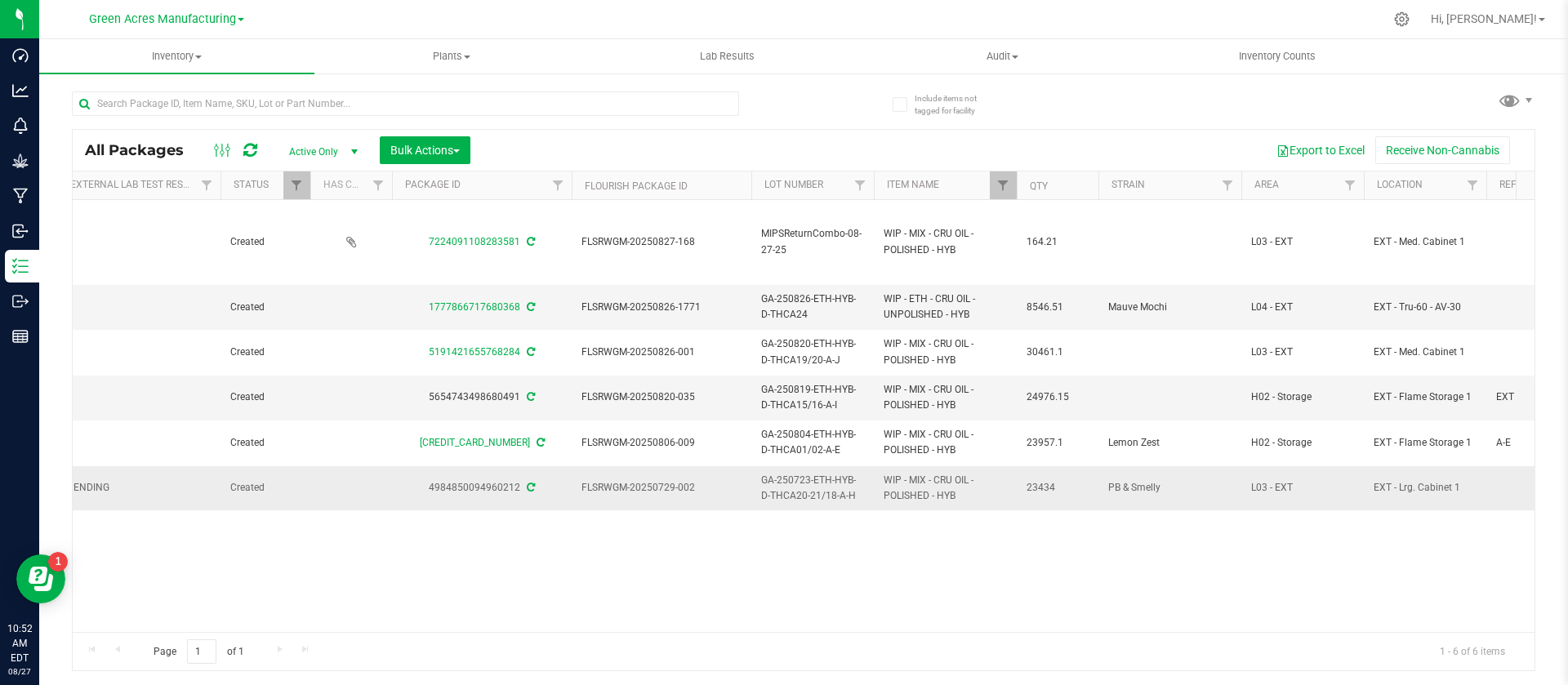
click at [1048, 489] on span "23434" at bounding box center [1057, 488] width 62 height 16
copy tr "23434"
click at [814, 483] on span "GA-250723-ETH-HYB-D-THCA20-21/18-A-H" at bounding box center [812, 488] width 103 height 31
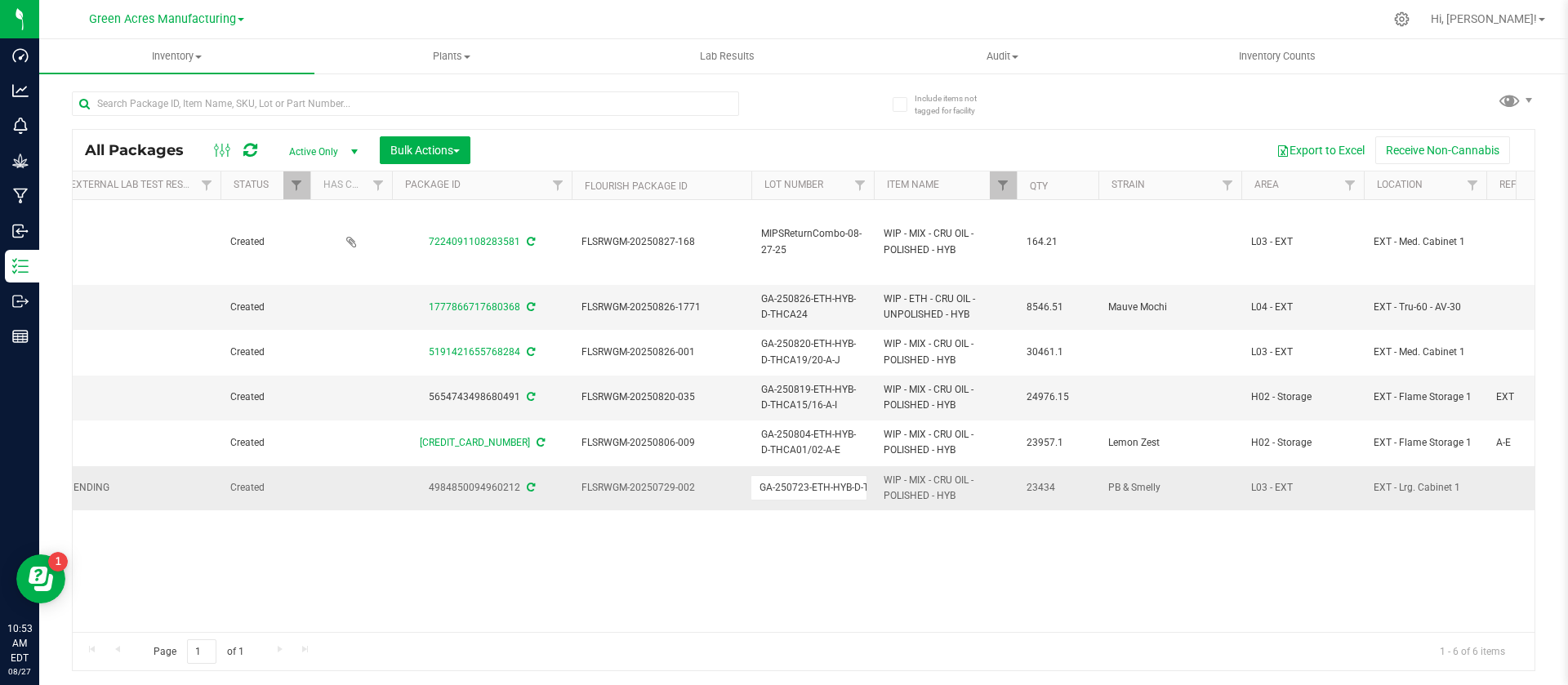
click at [814, 483] on input "GA-250723-ETH-HYB-D-THCA20-21/18-A-H" at bounding box center [809, 488] width 117 height 25
type input "GA-250827-EM-VKS-HYB-T-THC01"
click at [798, 550] on div "All Packages Active Only Active Only Lab Samples Locked All External Internal B…" at bounding box center [804, 400] width 1463 height 543
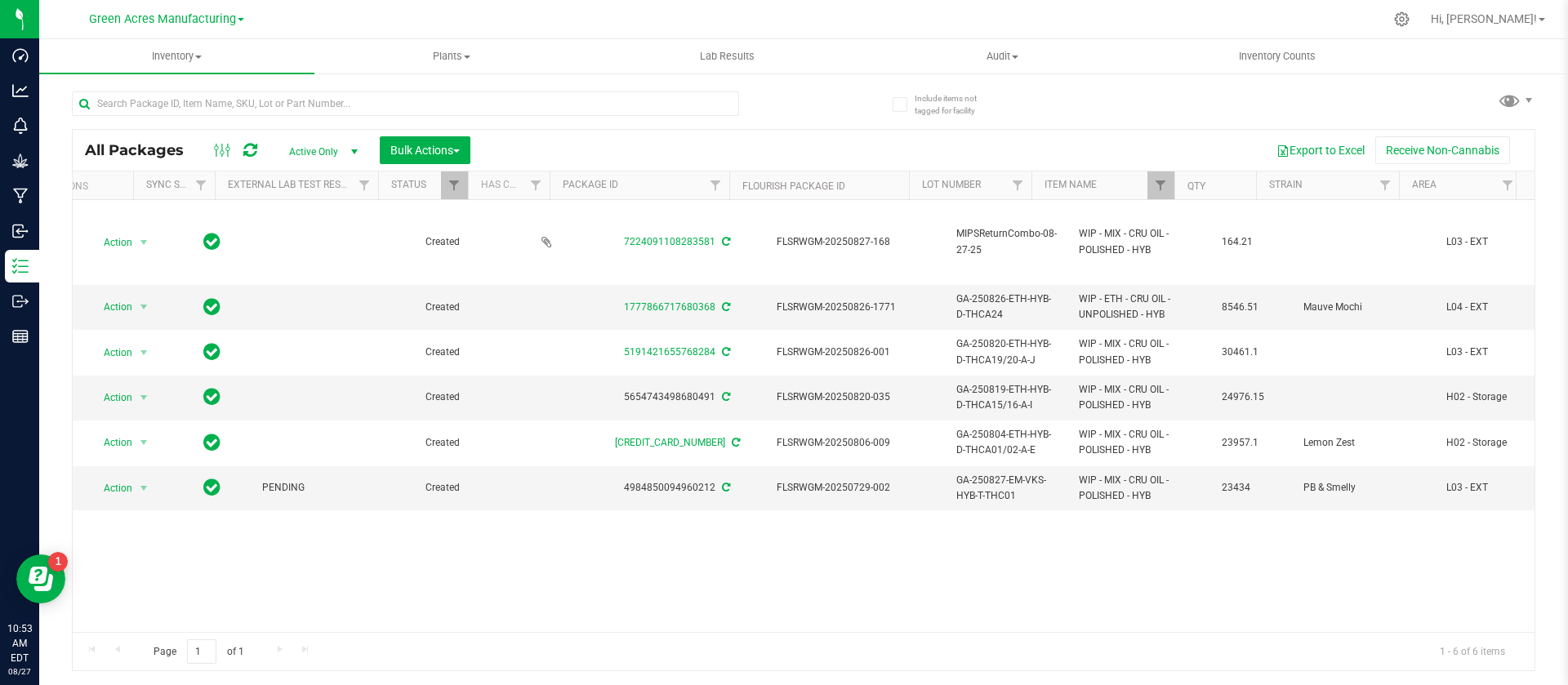
scroll to position [0, 0]
click at [114, 490] on span "Action" at bounding box center [111, 488] width 45 height 23
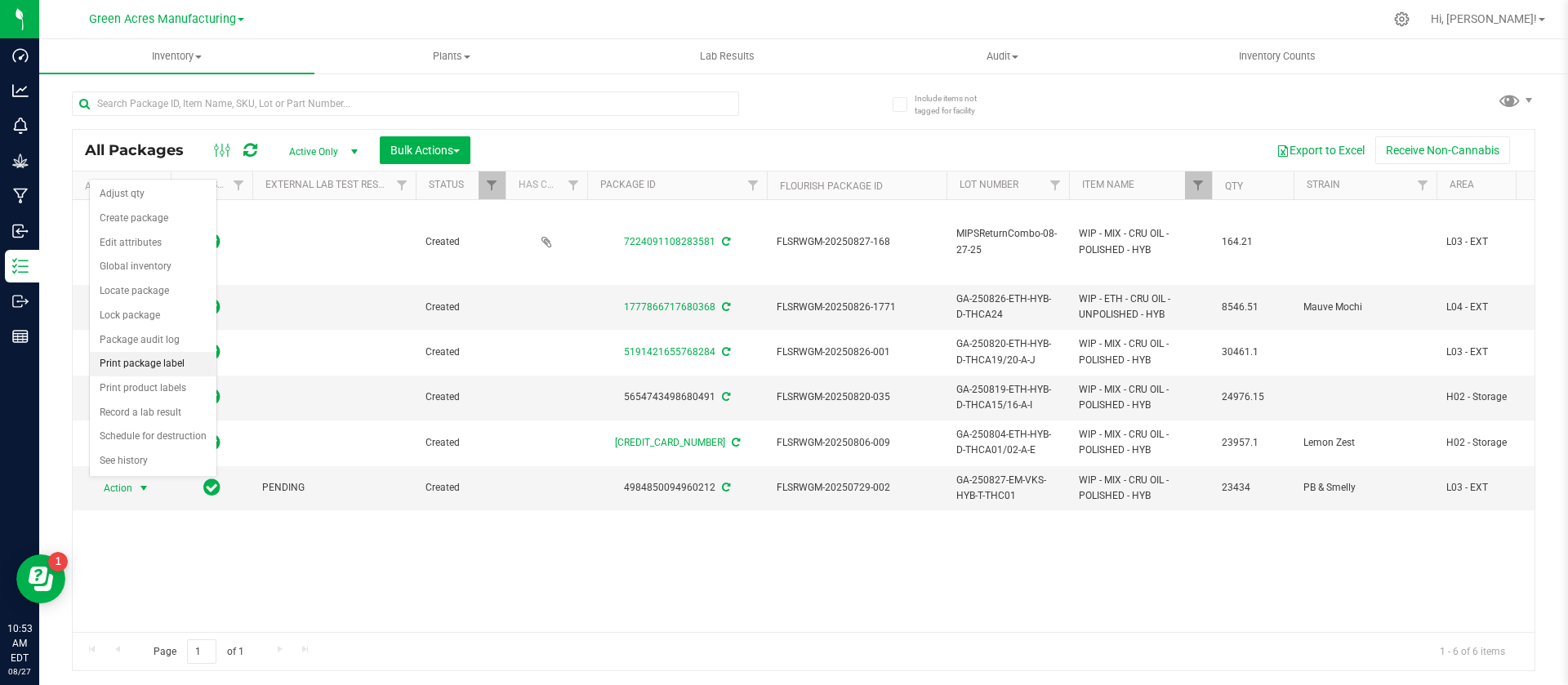
click at [138, 362] on li "Print package label" at bounding box center [153, 364] width 127 height 24
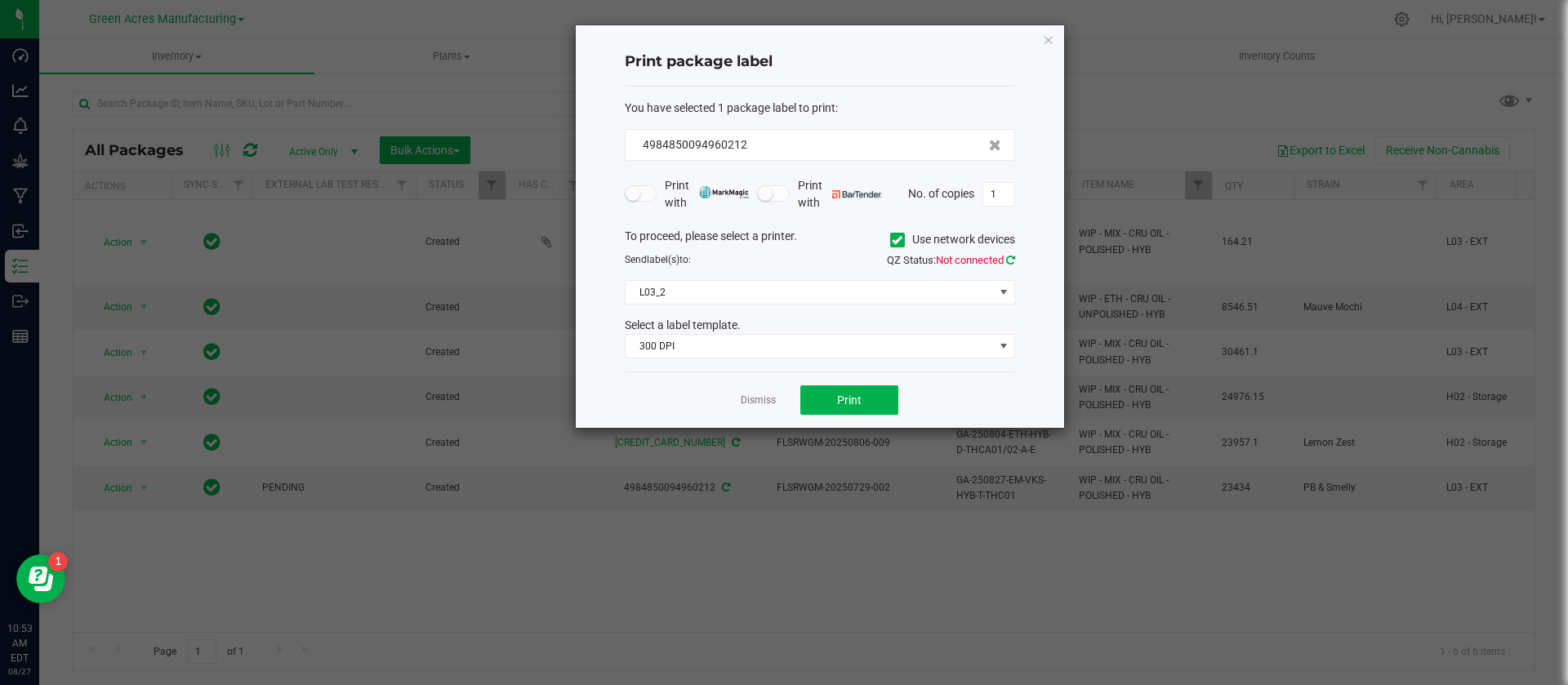
click at [1011, 256] on icon at bounding box center [1011, 260] width 9 height 10
click at [1002, 200] on input "1" at bounding box center [998, 194] width 31 height 23
type input "8"
click at [874, 388] on button "Print" at bounding box center [849, 400] width 98 height 30
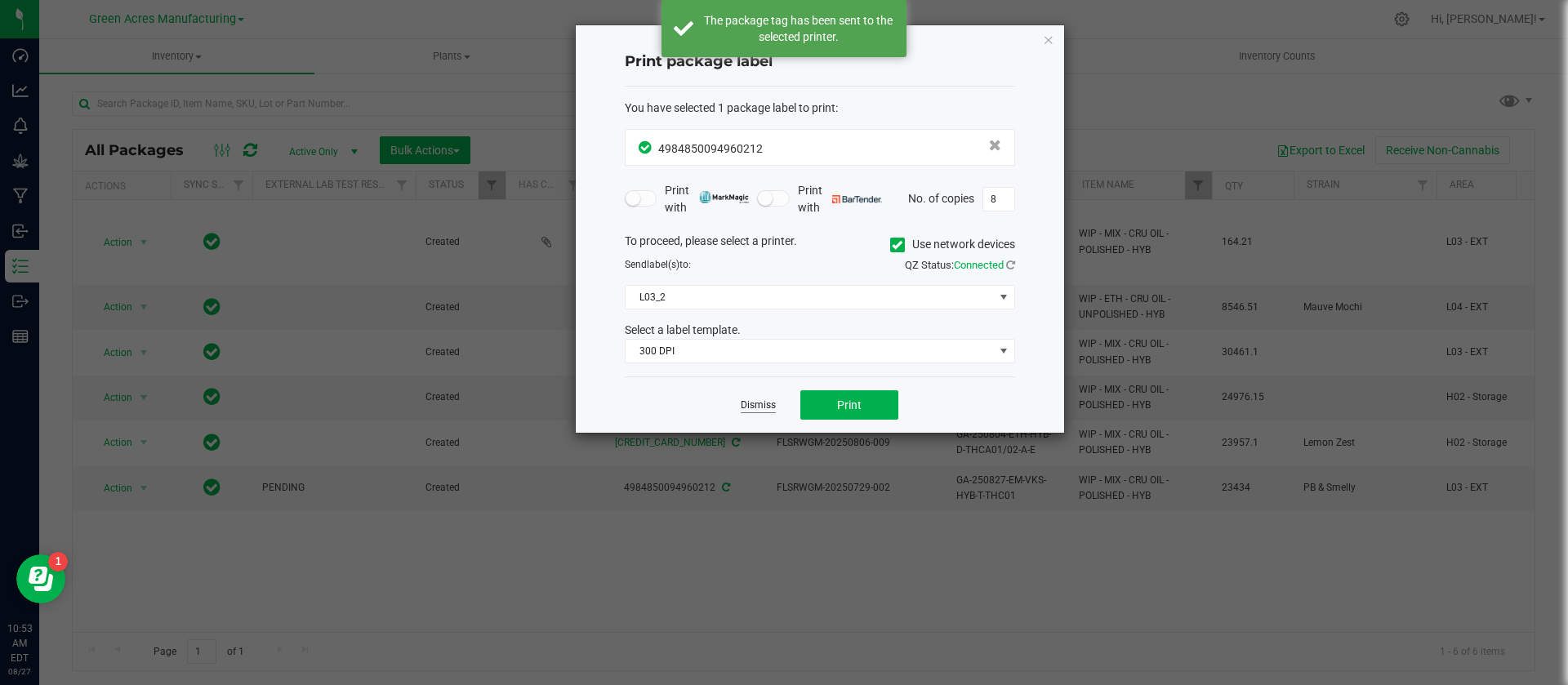
click at [751, 405] on link "Dismiss" at bounding box center [759, 405] width 35 height 14
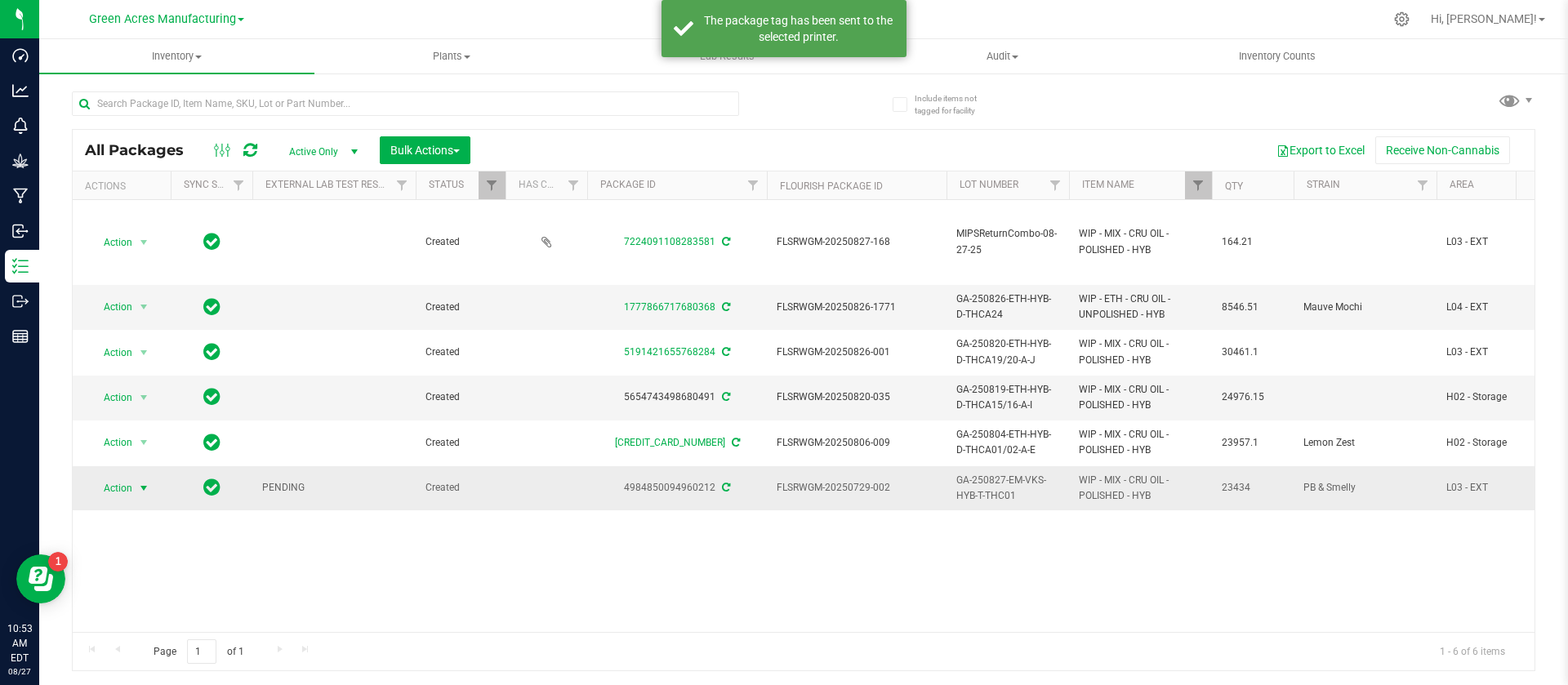
click at [113, 485] on span "Action" at bounding box center [111, 488] width 45 height 23
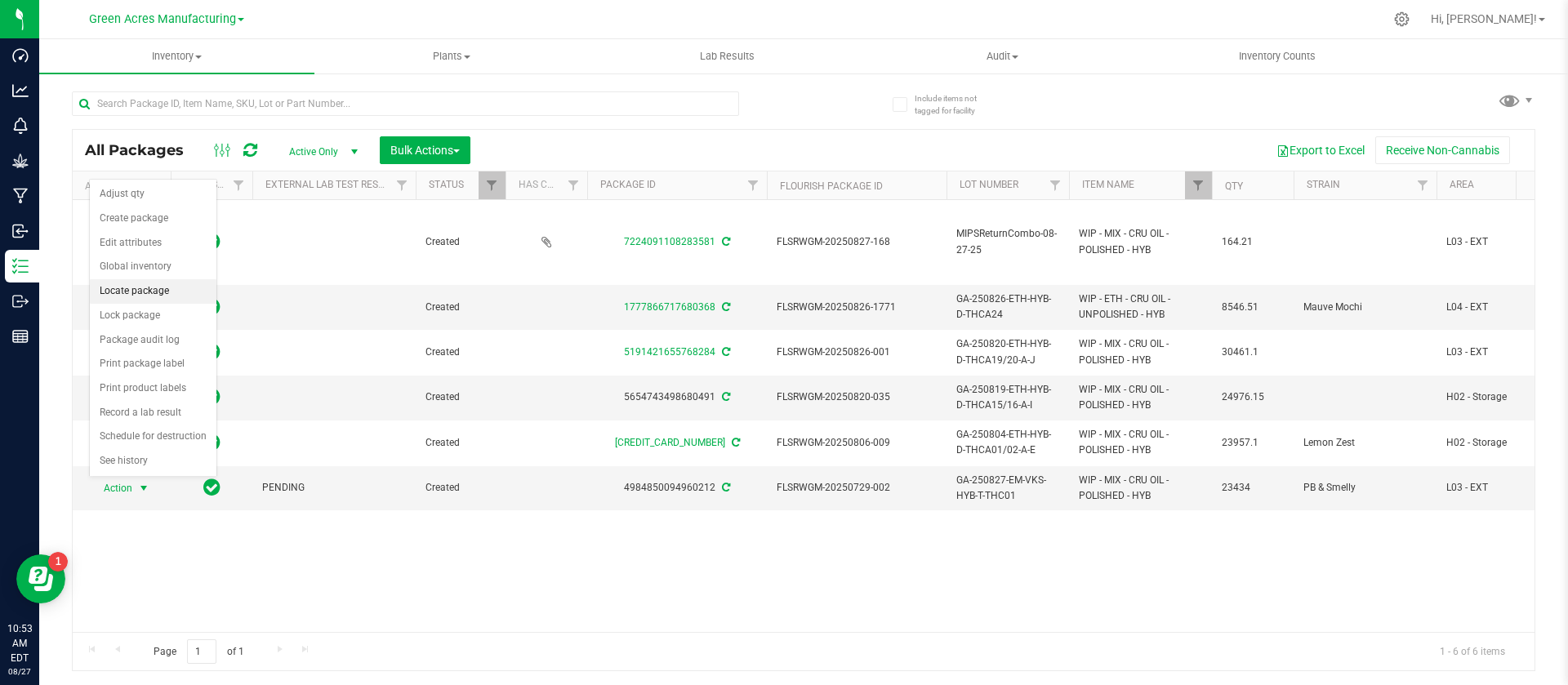
click at [136, 297] on li "Locate package" at bounding box center [153, 291] width 127 height 24
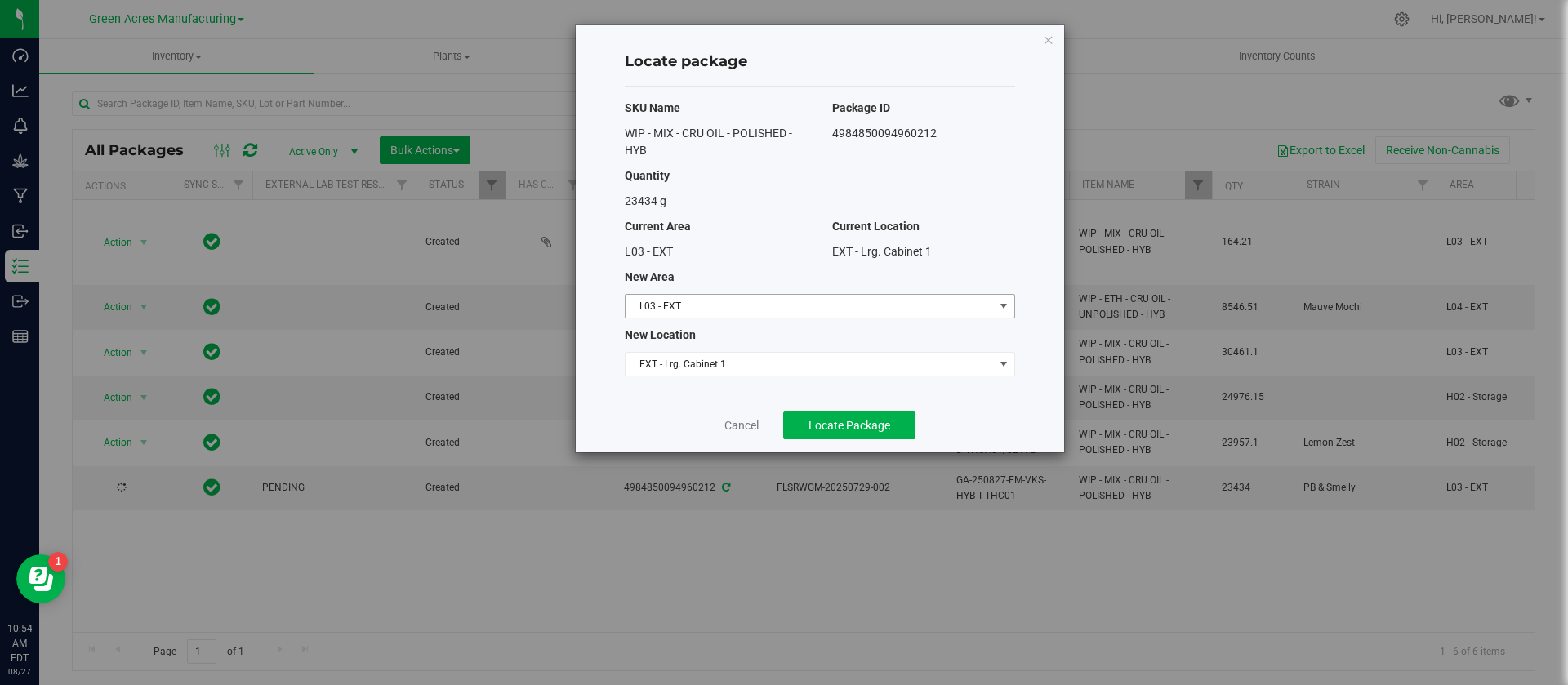
click at [743, 295] on span "L03 - EXT" at bounding box center [809, 306] width 368 height 23
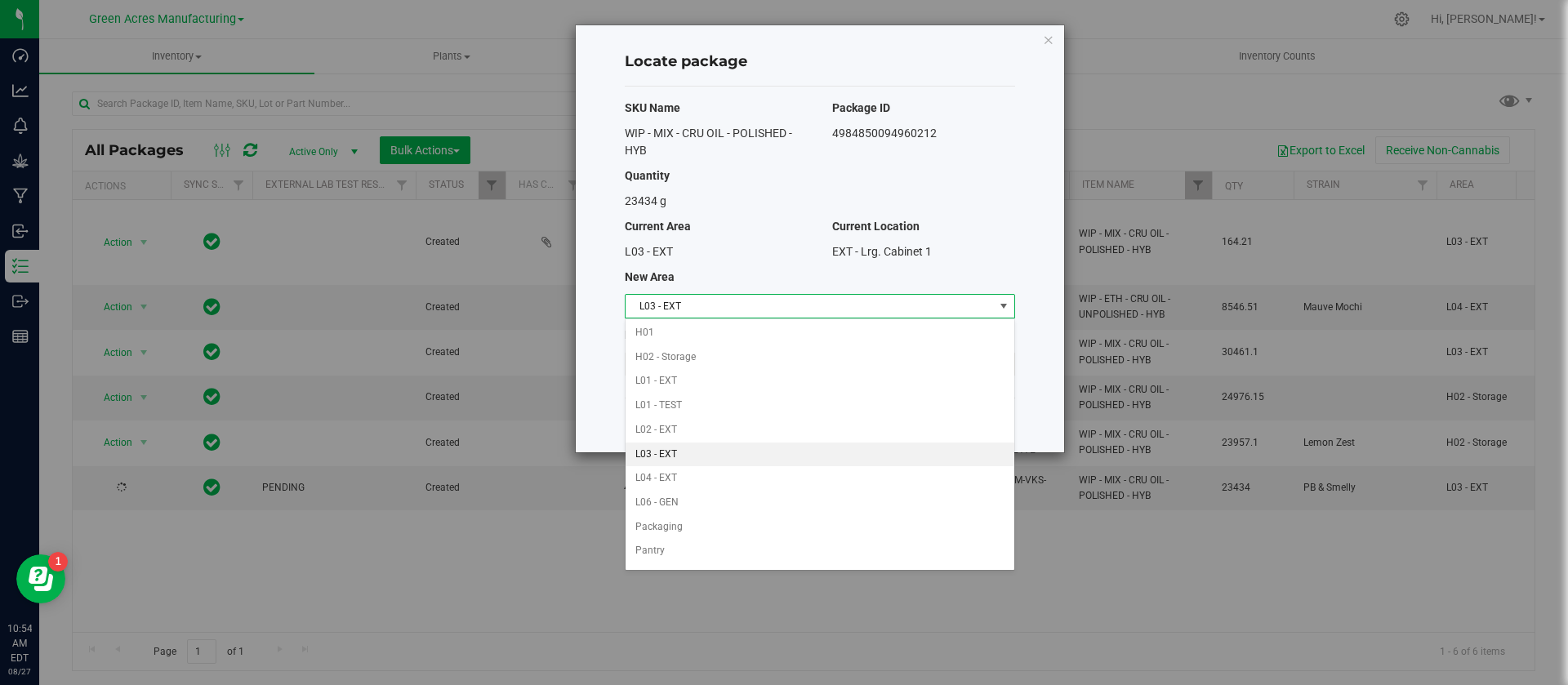
scroll to position [281, 0]
click at [860, 469] on li "L04 - EXT" at bounding box center [820, 465] width 389 height 24
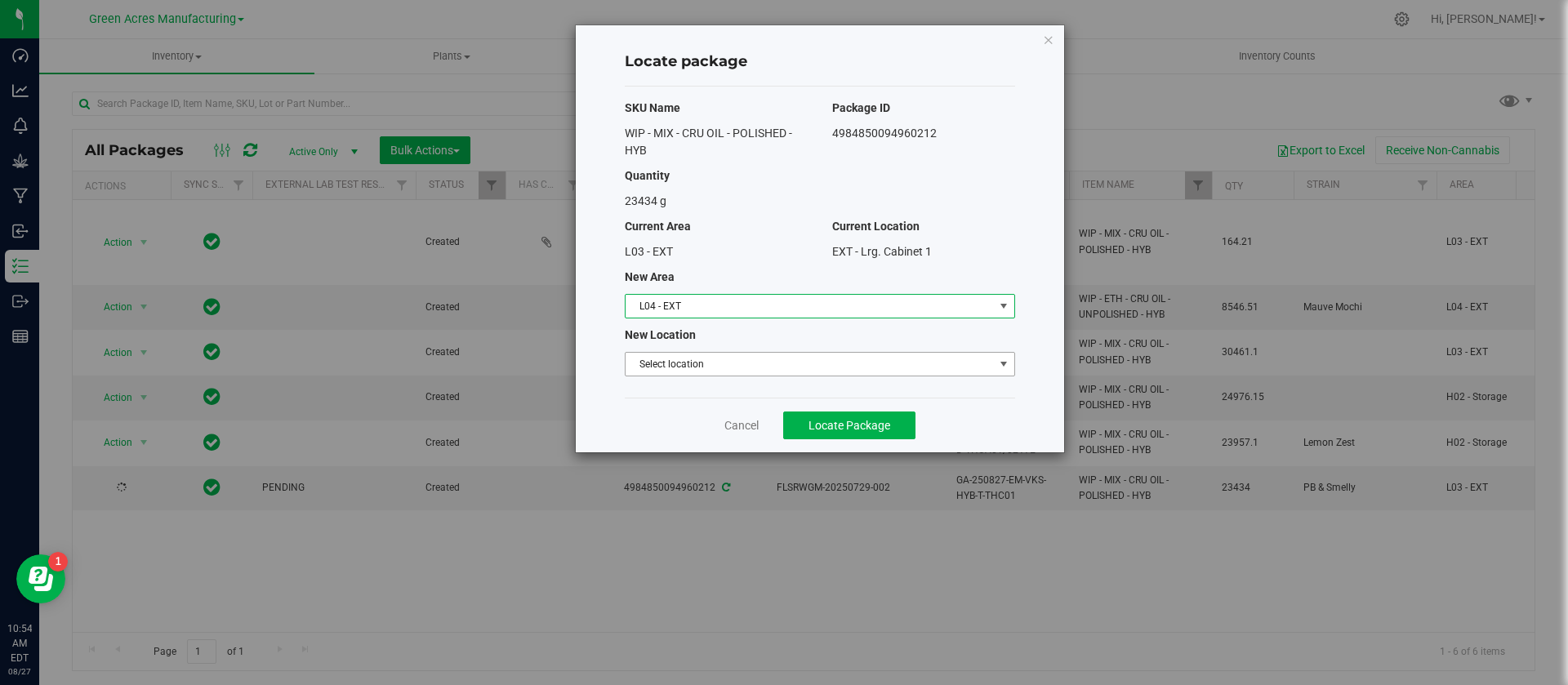
click at [789, 373] on span "Select location" at bounding box center [809, 363] width 368 height 23
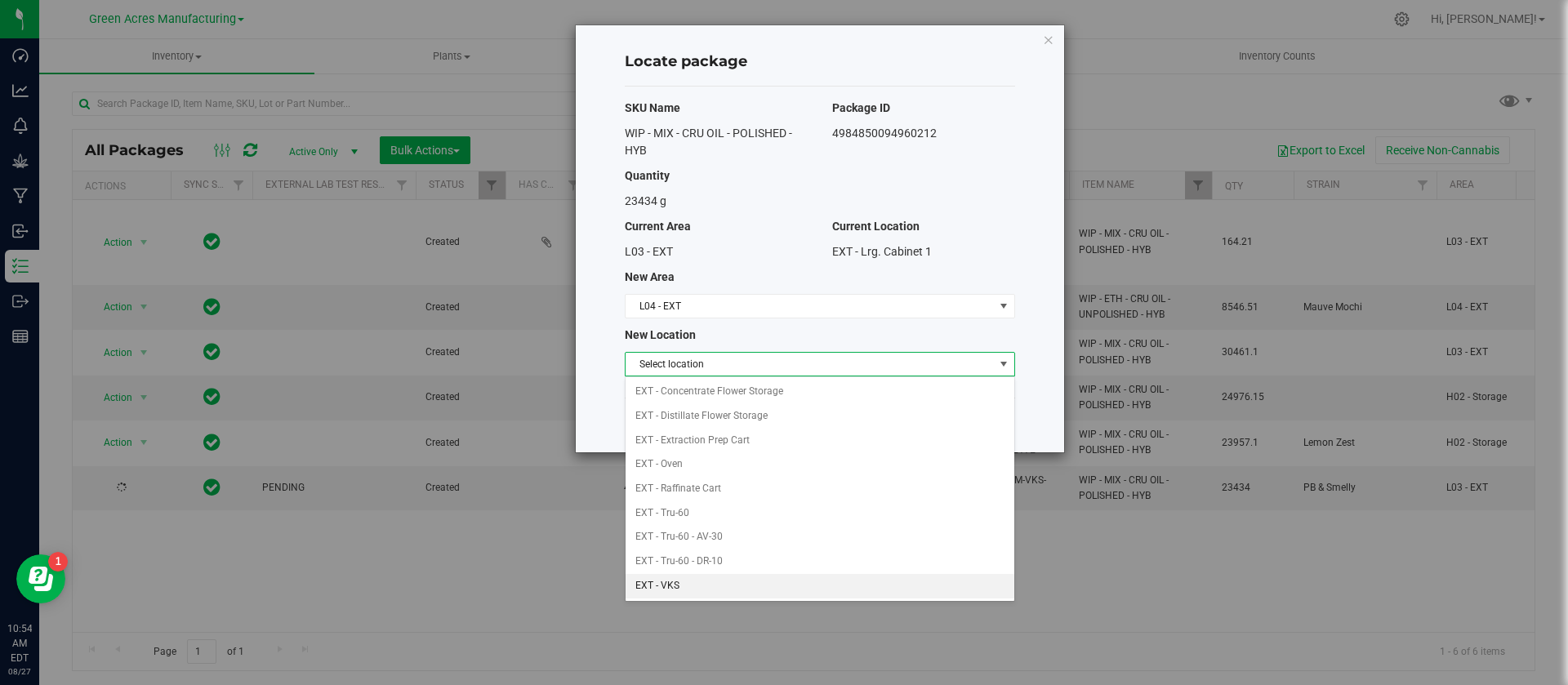
click at [709, 584] on li "EXT - VKS" at bounding box center [820, 586] width 389 height 24
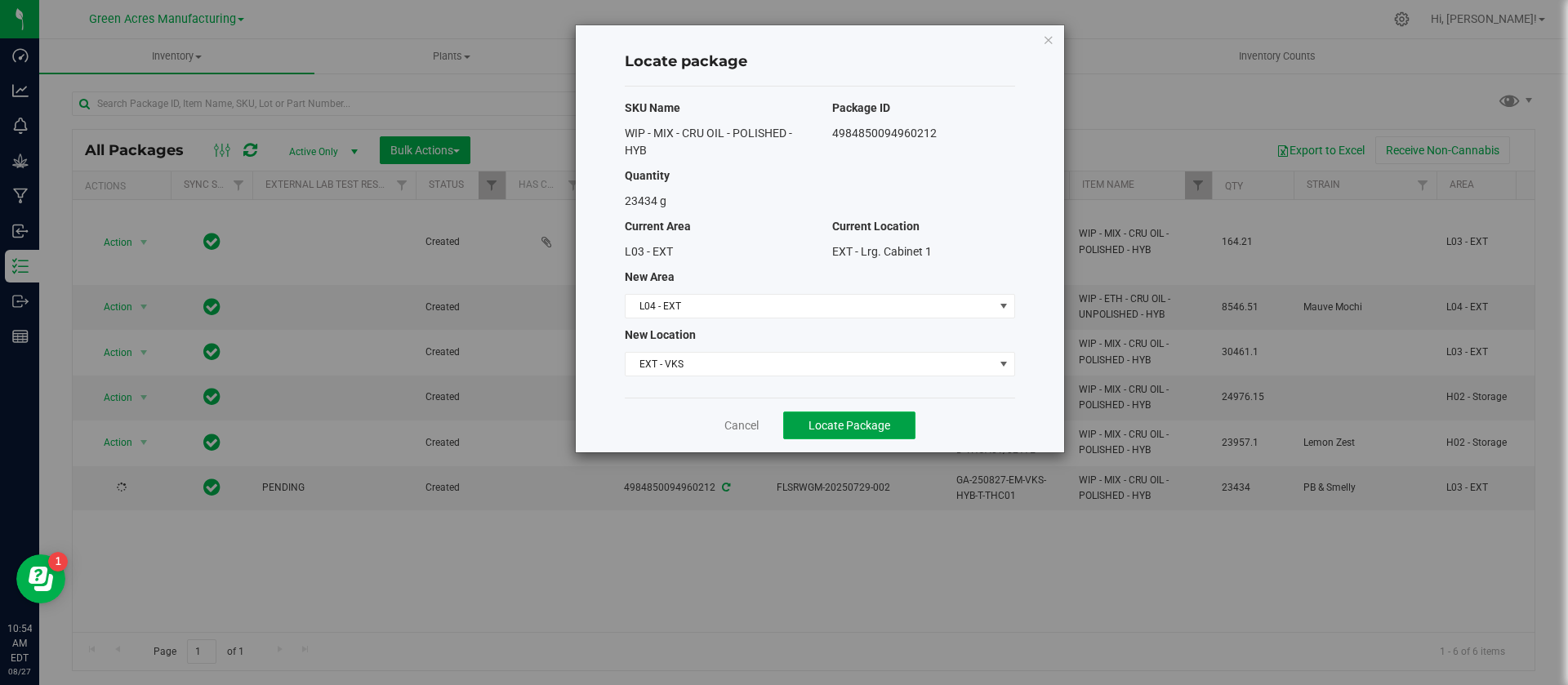
click at [802, 430] on button "Locate Package" at bounding box center [849, 425] width 133 height 28
